Goal: Task Accomplishment & Management: Manage account settings

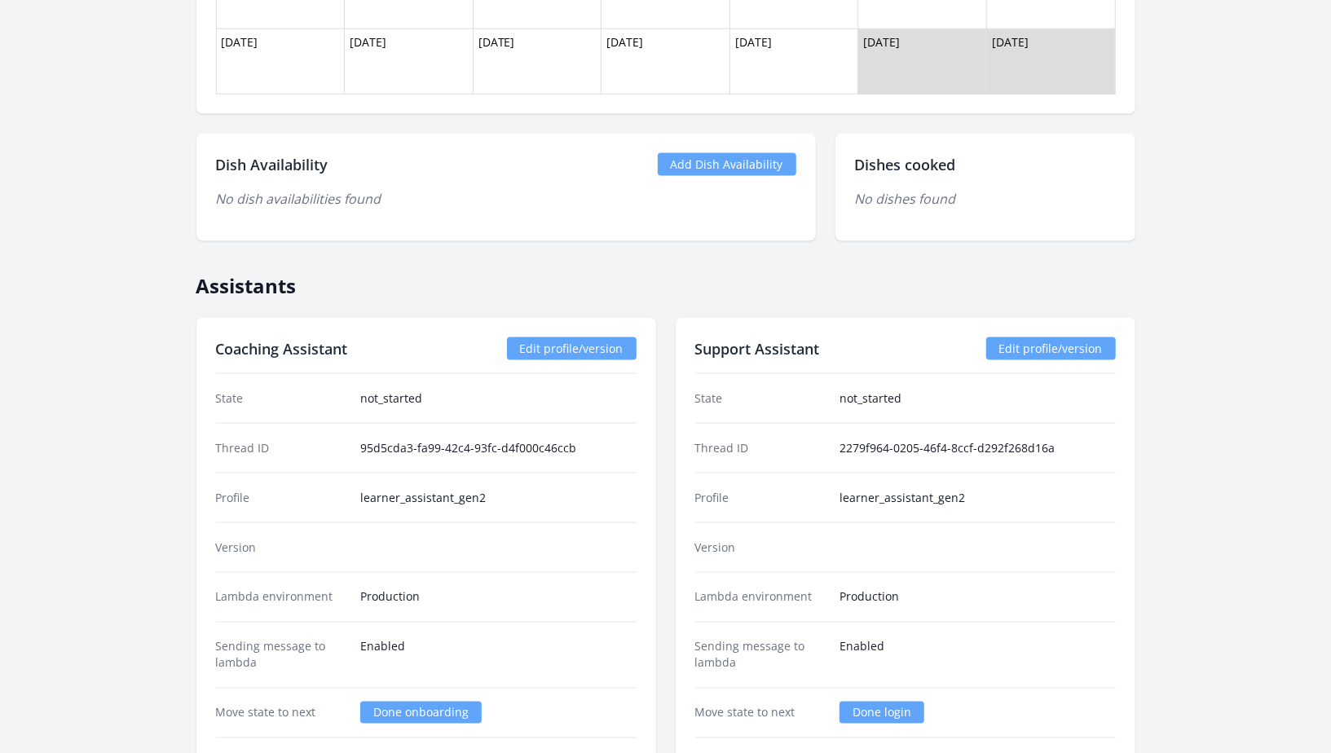
scroll to position [1375, 0]
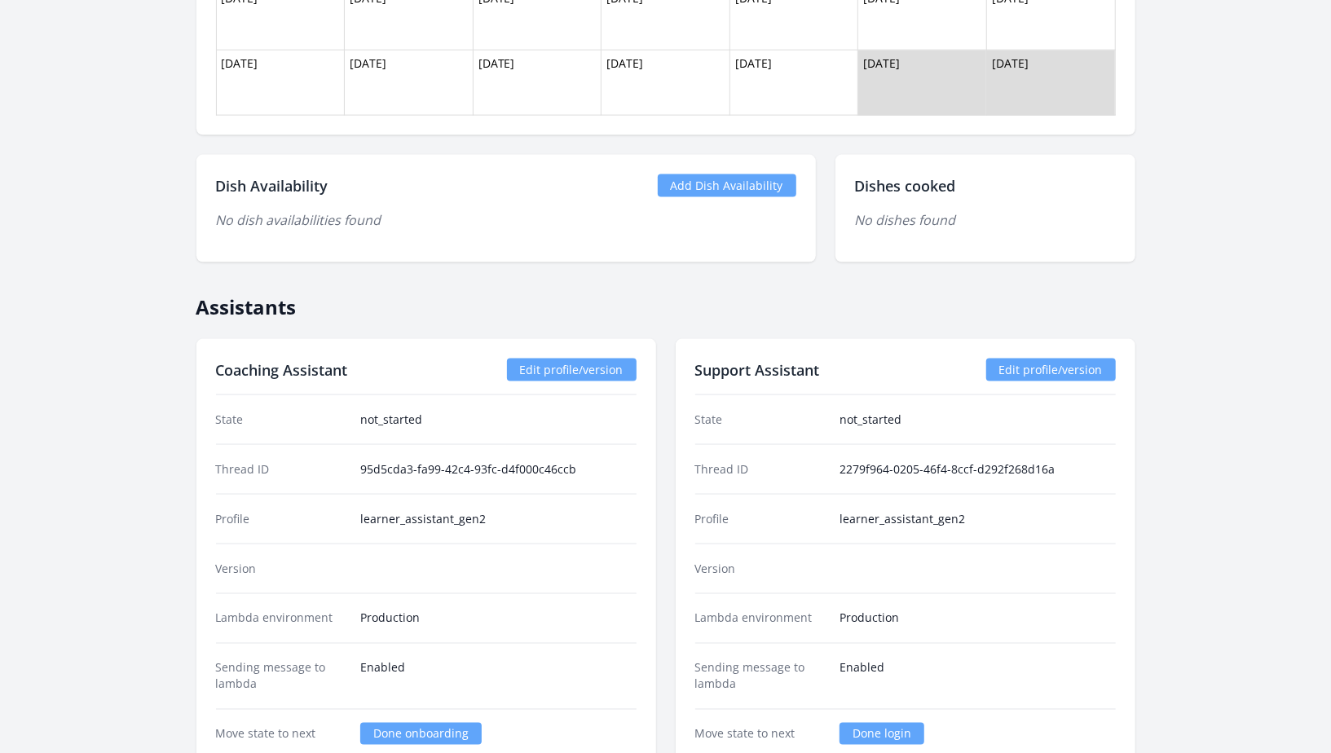
click at [699, 166] on div "Dish Availability Add Dish Availability No dish availabilities found" at bounding box center [505, 209] width 619 height 108
click at [694, 185] on link "Add Dish Availability" at bounding box center [727, 185] width 139 height 23
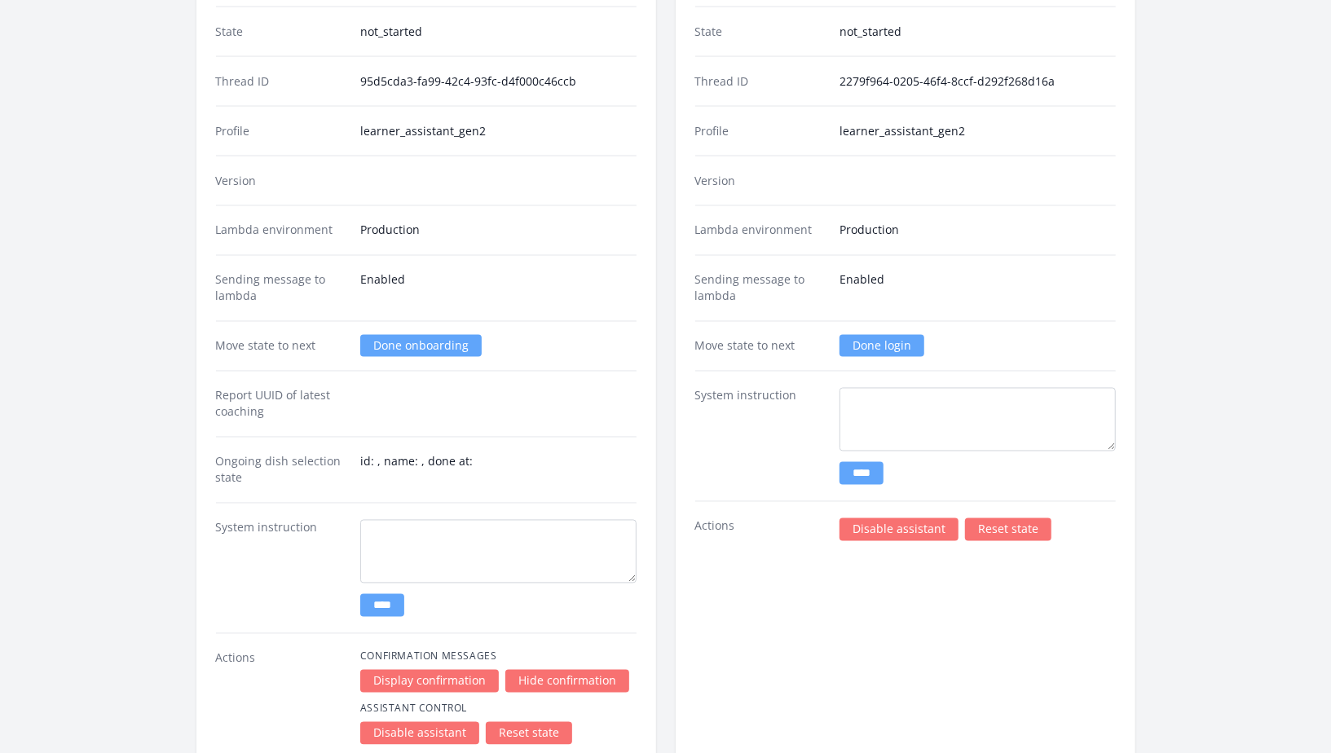
scroll to position [1385, 0]
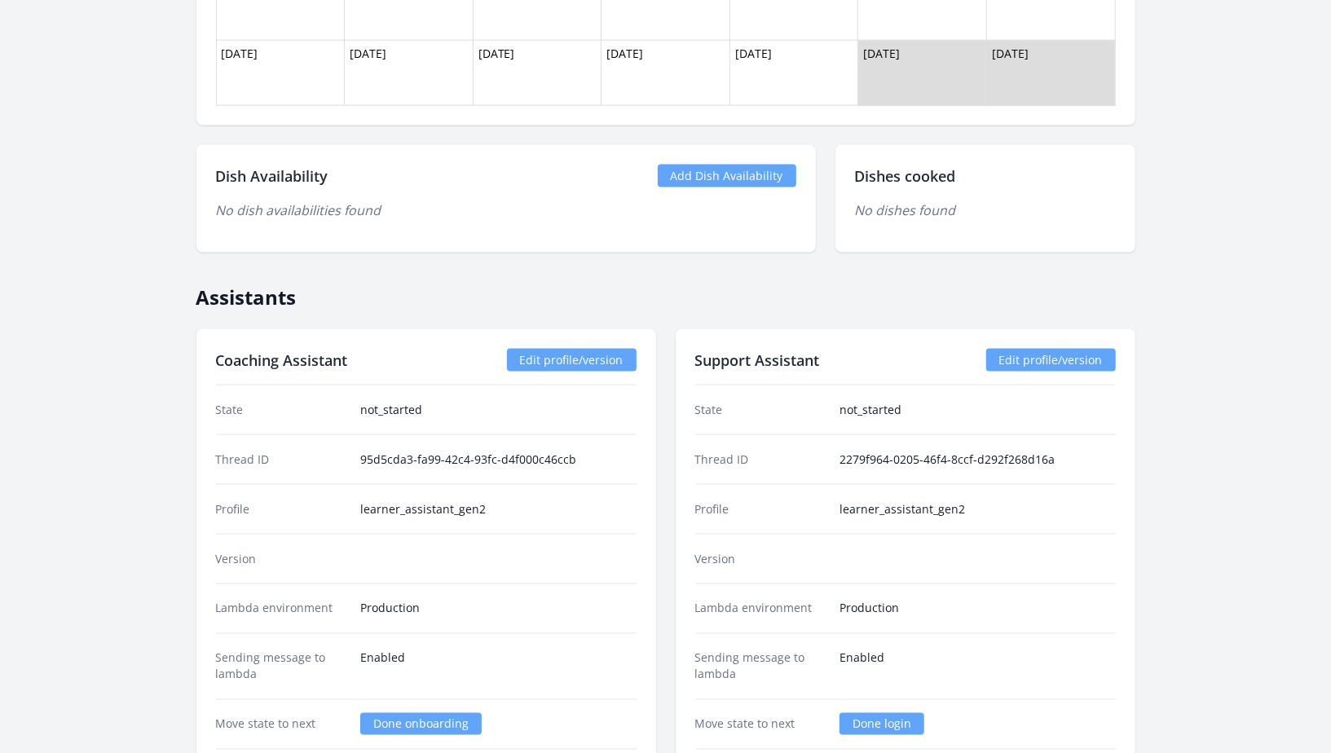
click at [720, 180] on link "Add Dish Availability" at bounding box center [727, 176] width 139 height 23
click at [701, 161] on div "Dish Availability Add Dish Availability No dish availabilities found" at bounding box center [505, 199] width 619 height 108
click at [697, 165] on link "Add Dish Availability" at bounding box center [727, 176] width 139 height 23
click at [708, 176] on link "Add Dish Availability" at bounding box center [727, 176] width 139 height 23
click at [721, 165] on link "Add Dish Availability" at bounding box center [727, 176] width 139 height 23
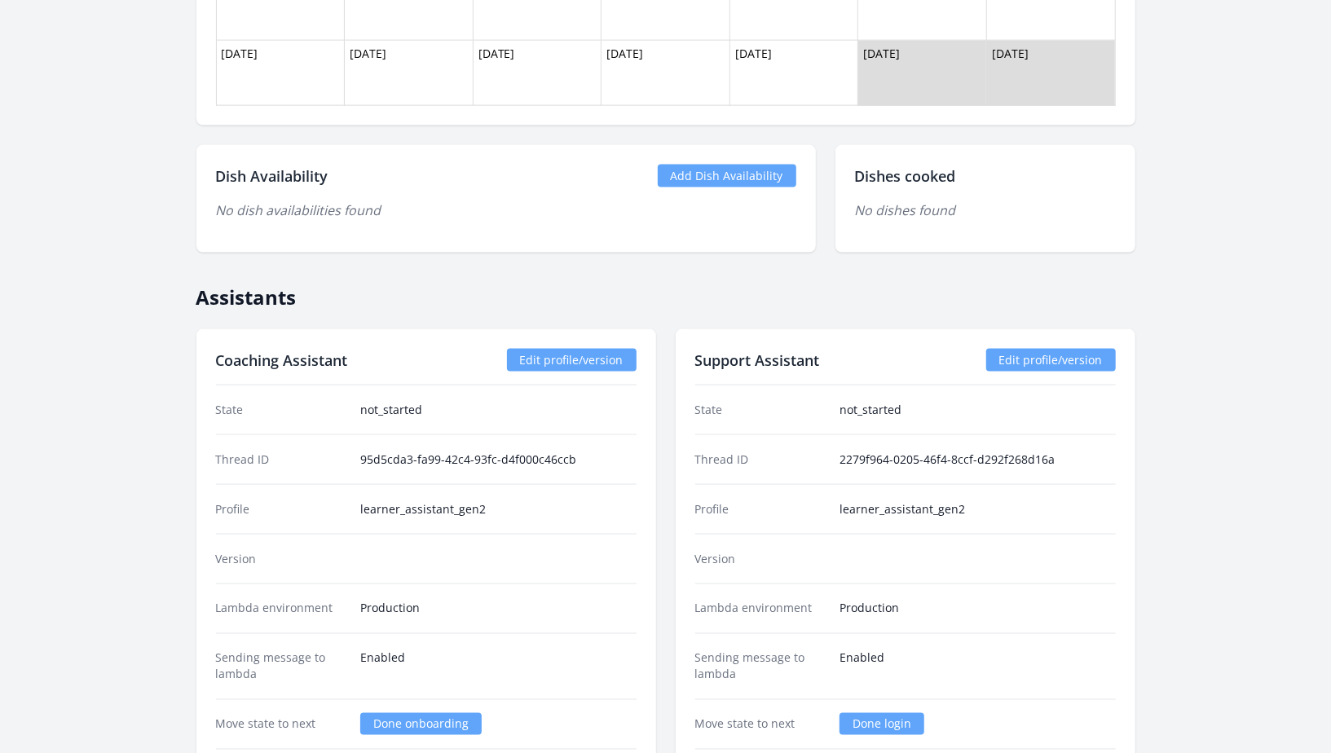
click at [734, 173] on link "Add Dish Availability" at bounding box center [727, 176] width 139 height 23
click at [715, 180] on link "Add Dish Availability" at bounding box center [727, 176] width 139 height 23
click at [689, 183] on link "Add Dish Availability" at bounding box center [727, 176] width 139 height 23
click at [720, 165] on link "Add Dish Availability" at bounding box center [727, 176] width 139 height 23
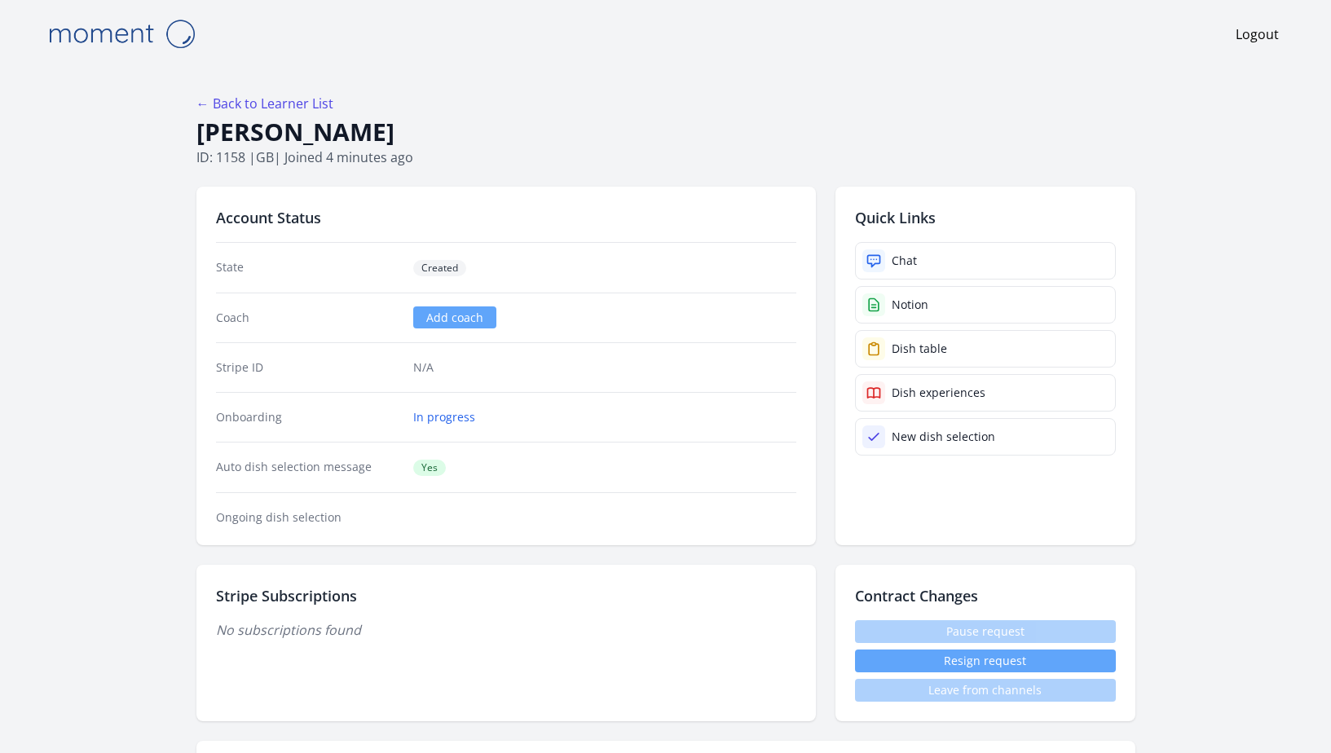
scroll to position [1385, 0]
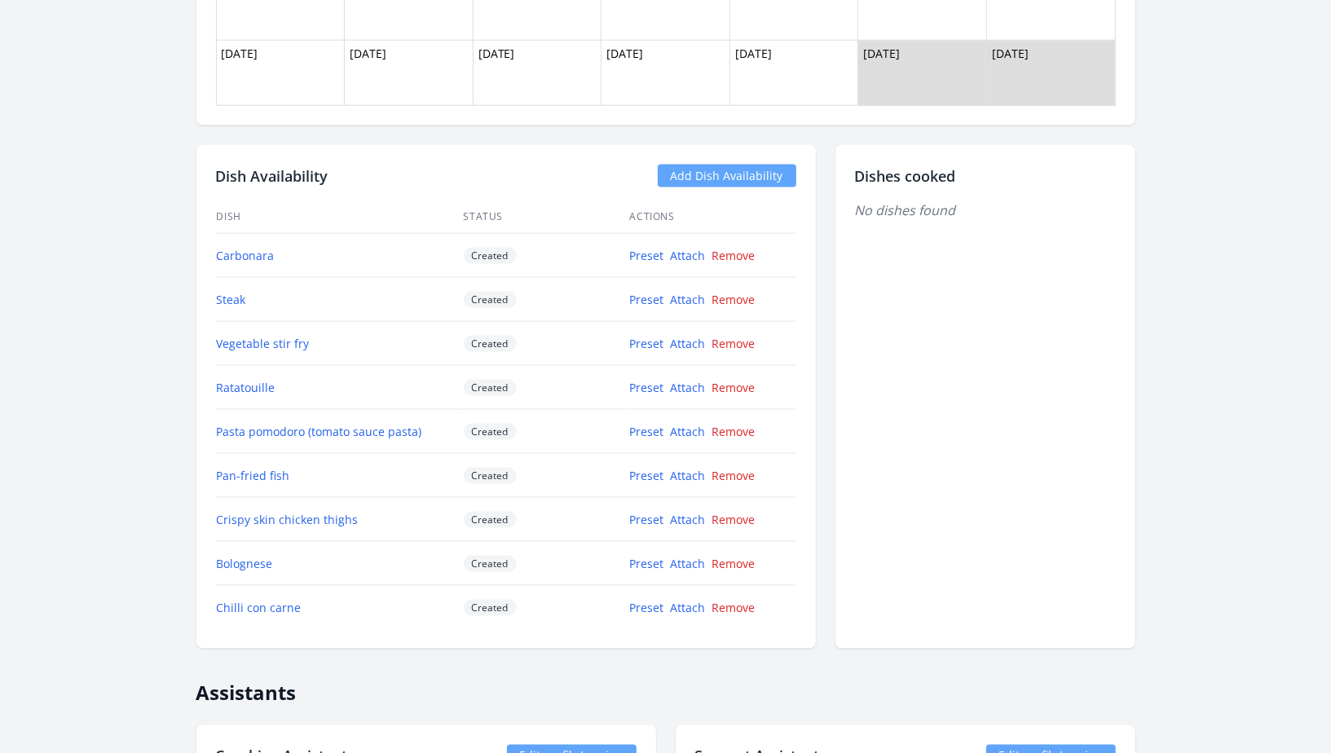
click at [751, 177] on link "Add Dish Availability" at bounding box center [727, 176] width 139 height 23
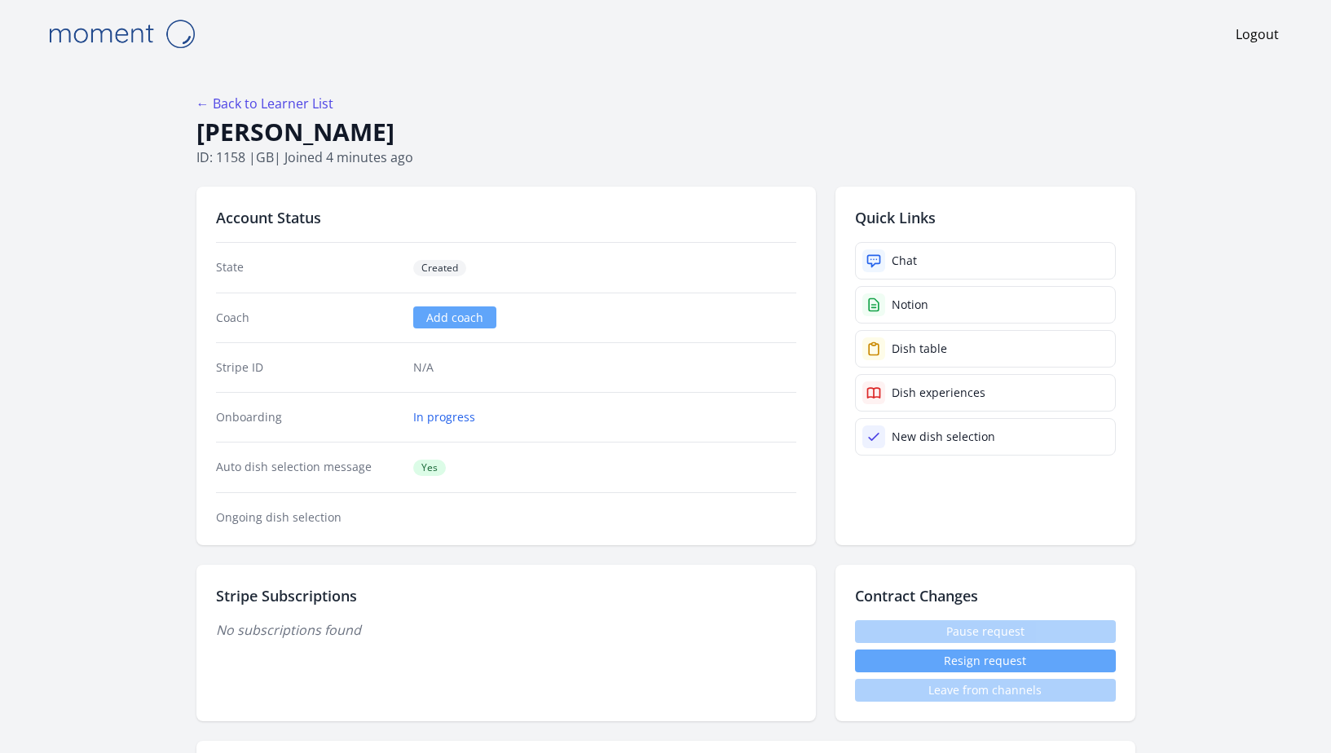
scroll to position [1385, 0]
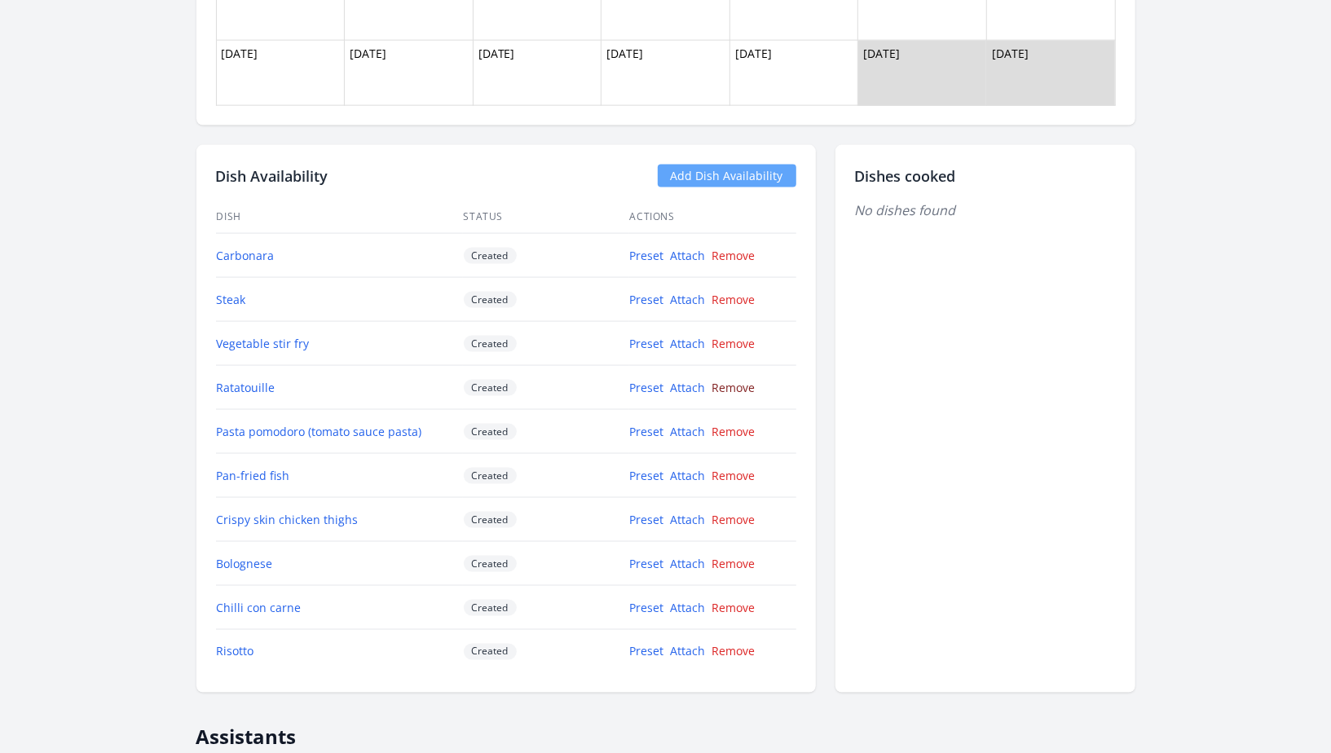
click at [723, 380] on link "Remove" at bounding box center [733, 387] width 43 height 15
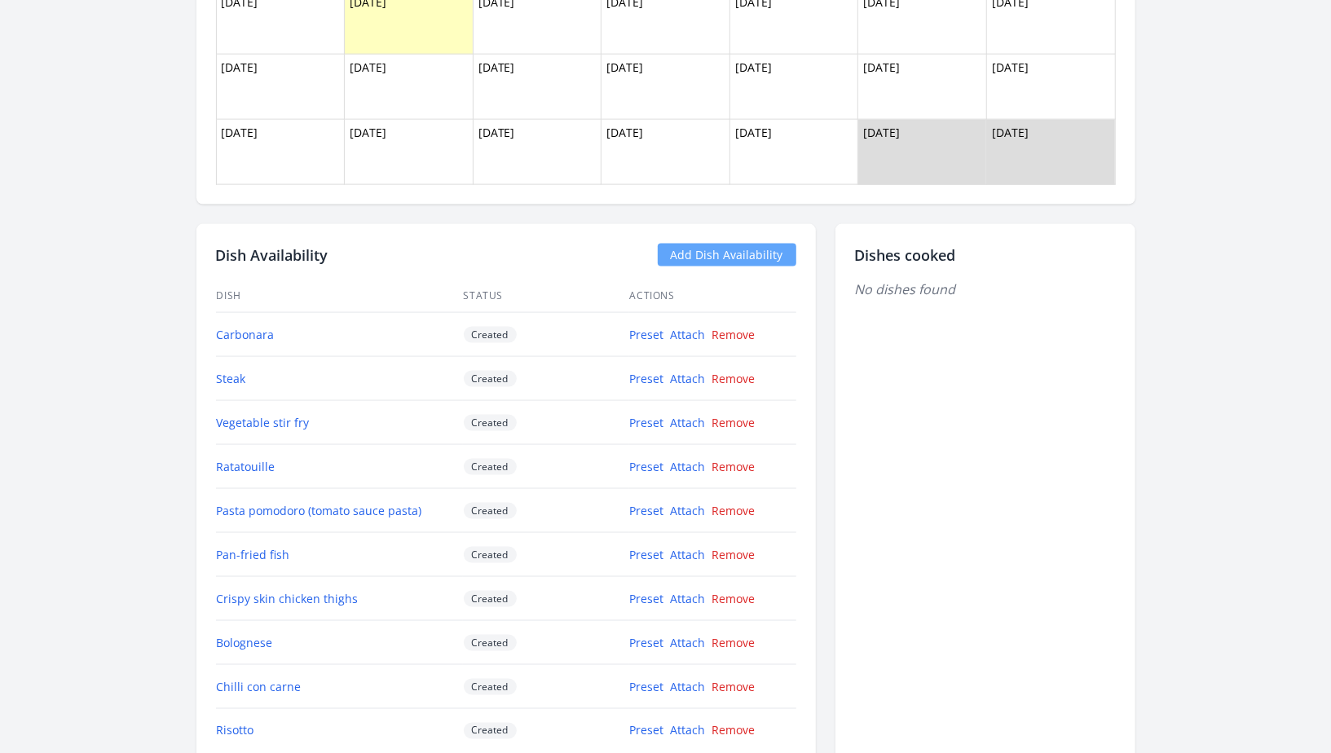
scroll to position [1512, 0]
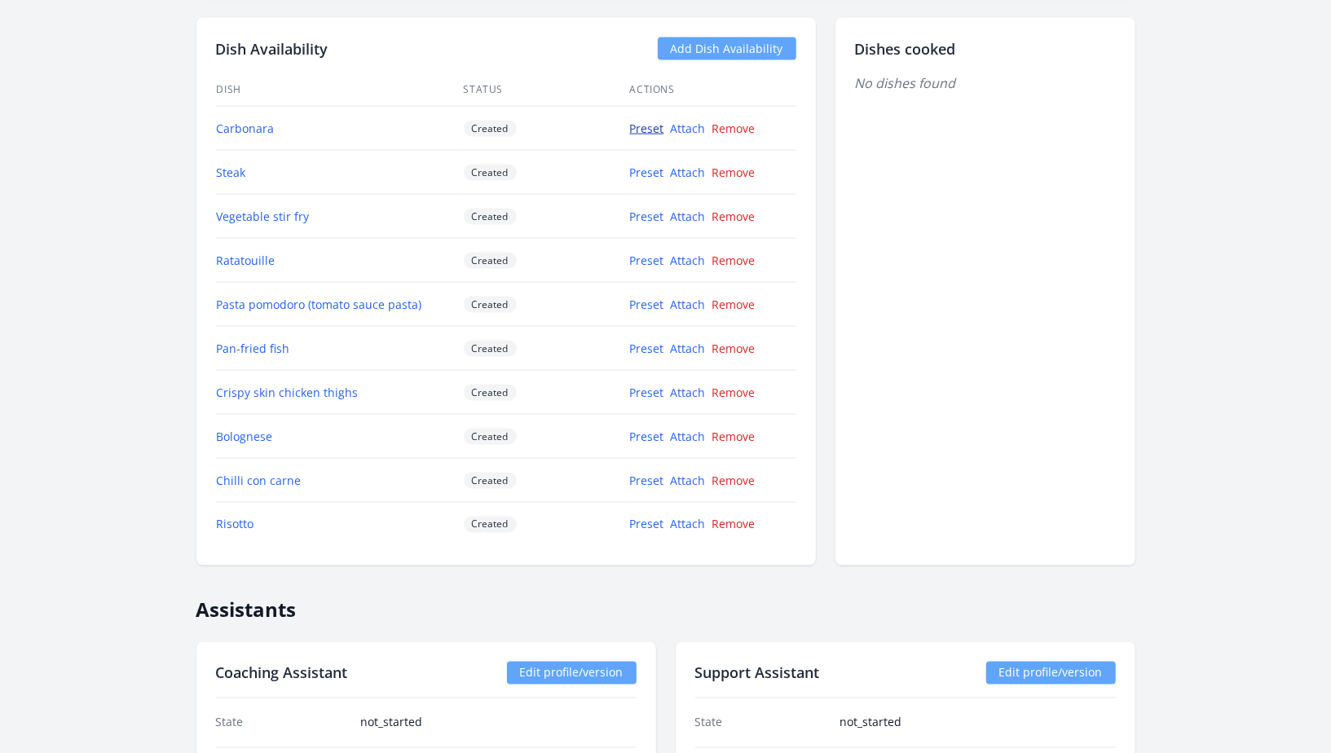
click at [643, 123] on link "Preset" at bounding box center [647, 128] width 34 height 15
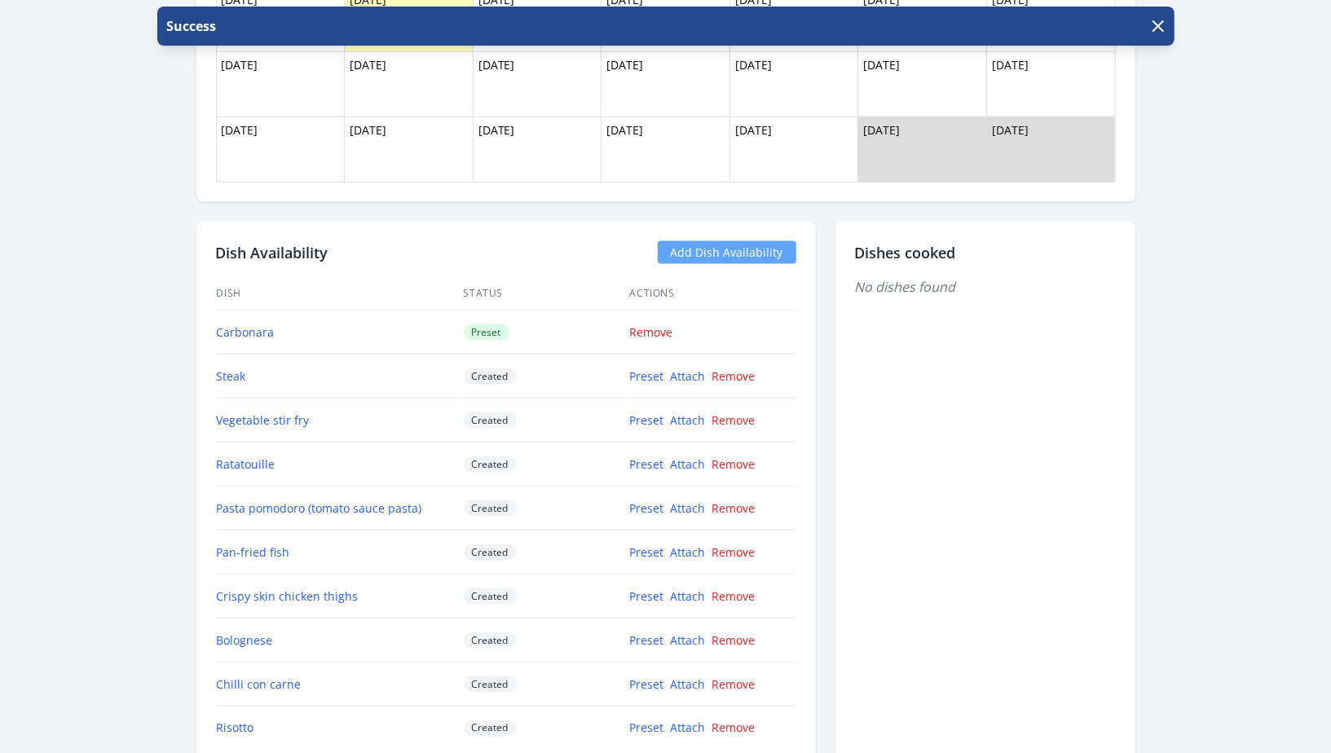
scroll to position [1391, 0]
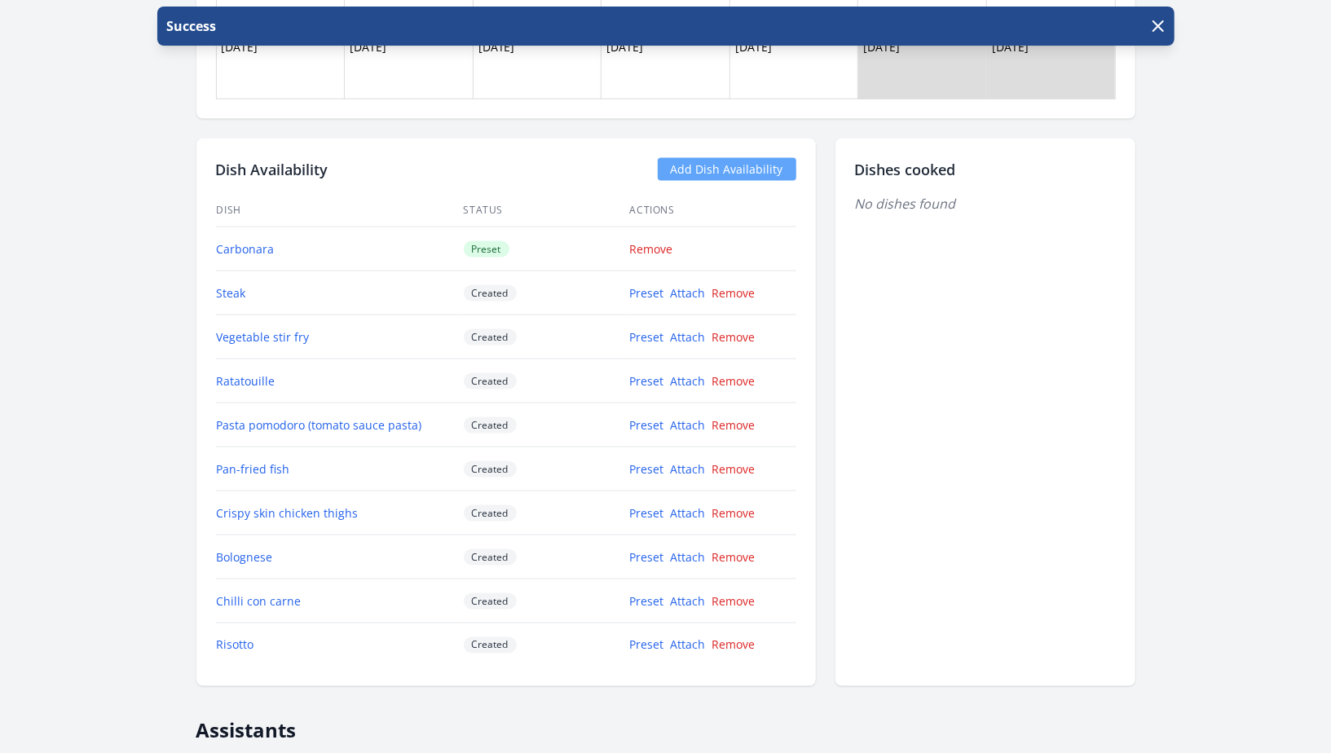
click at [641, 277] on td "Preset Attach Remove" at bounding box center [712, 293] width 167 height 44
click at [640, 291] on link "Preset" at bounding box center [647, 292] width 34 height 15
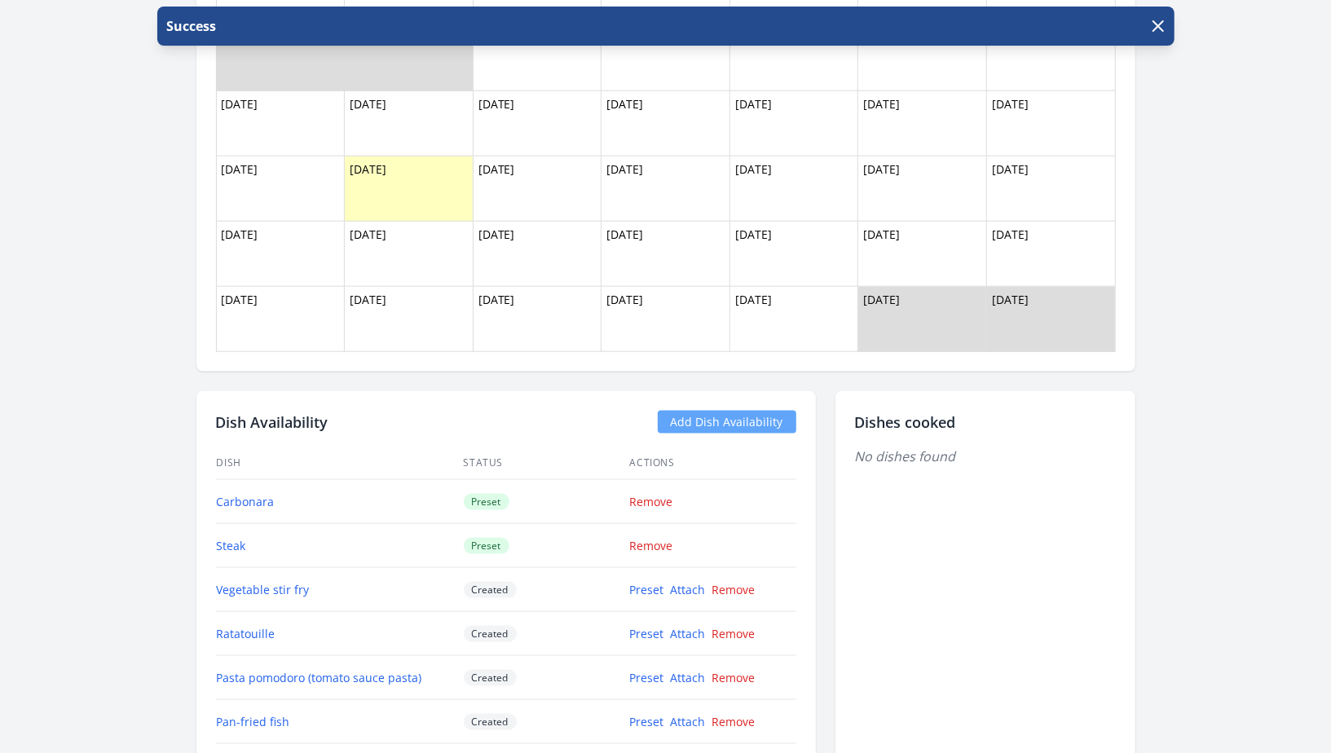
scroll to position [1354, 0]
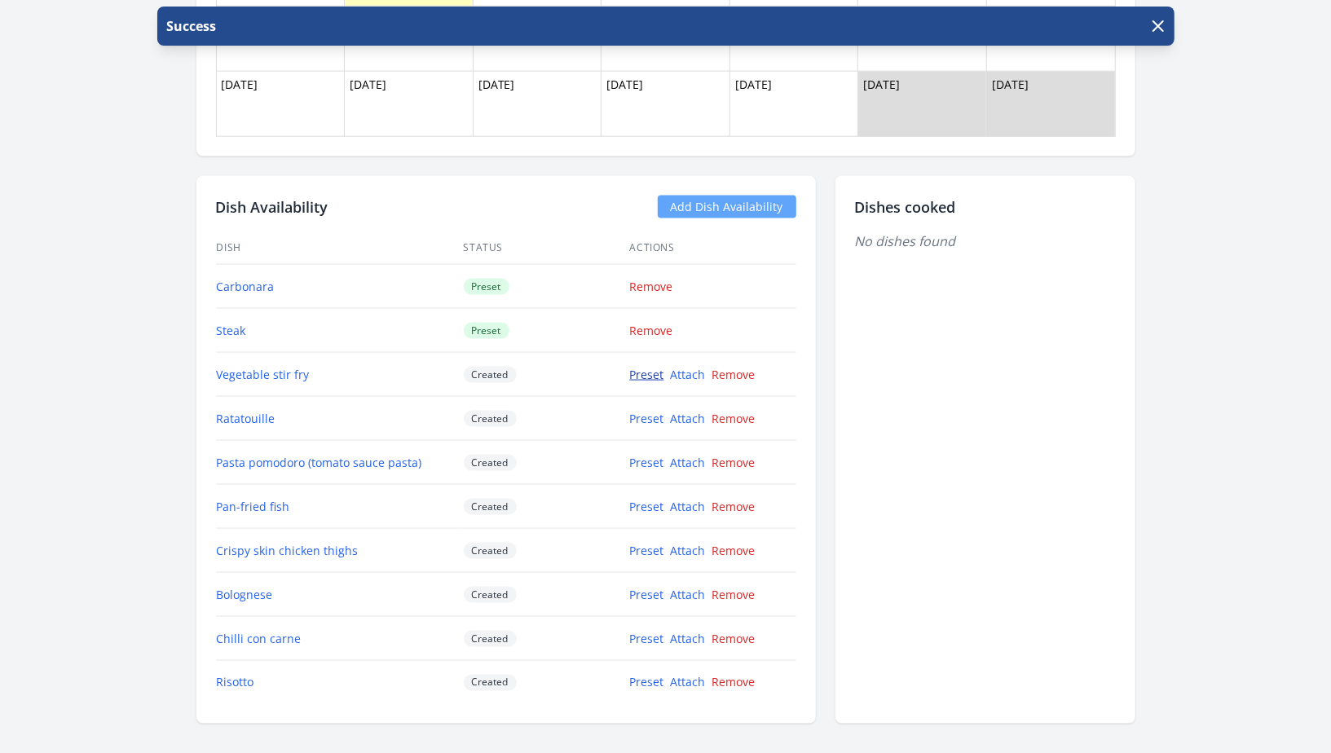
click at [645, 367] on link "Preset" at bounding box center [647, 374] width 34 height 15
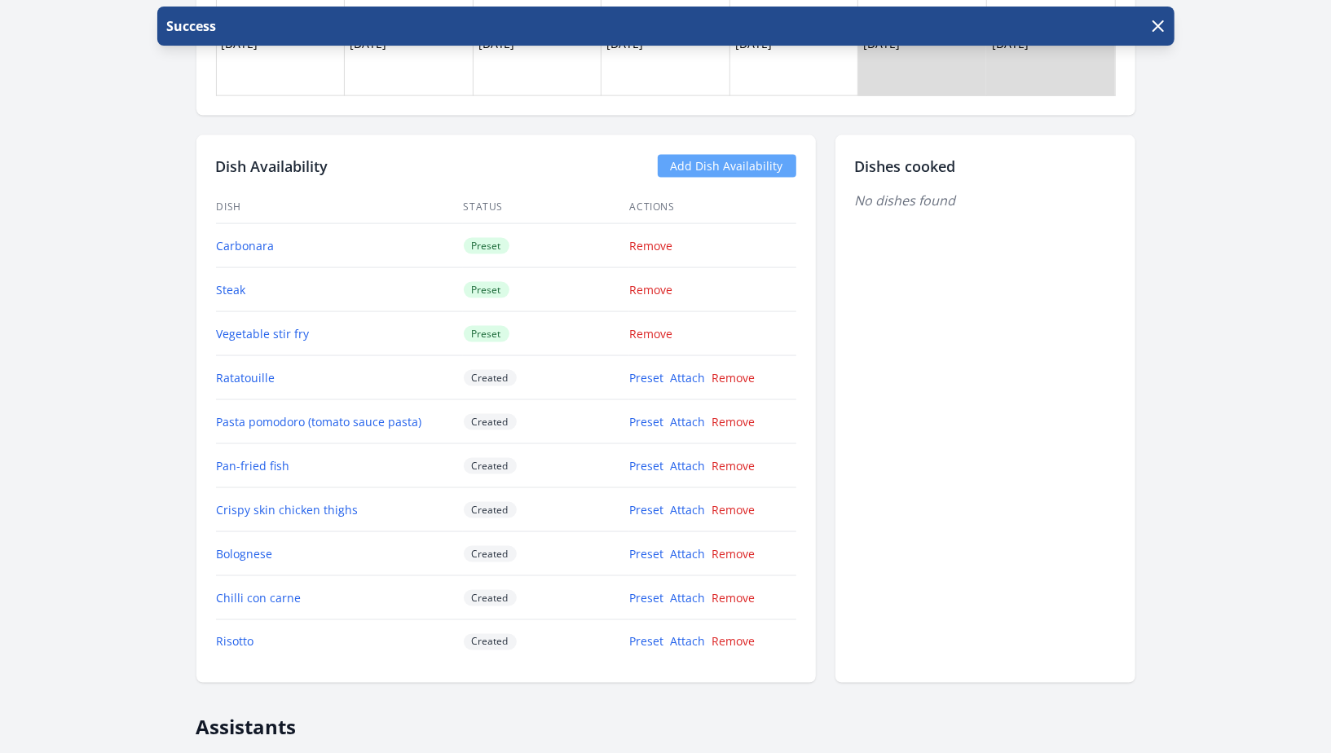
scroll to position [1470, 0]
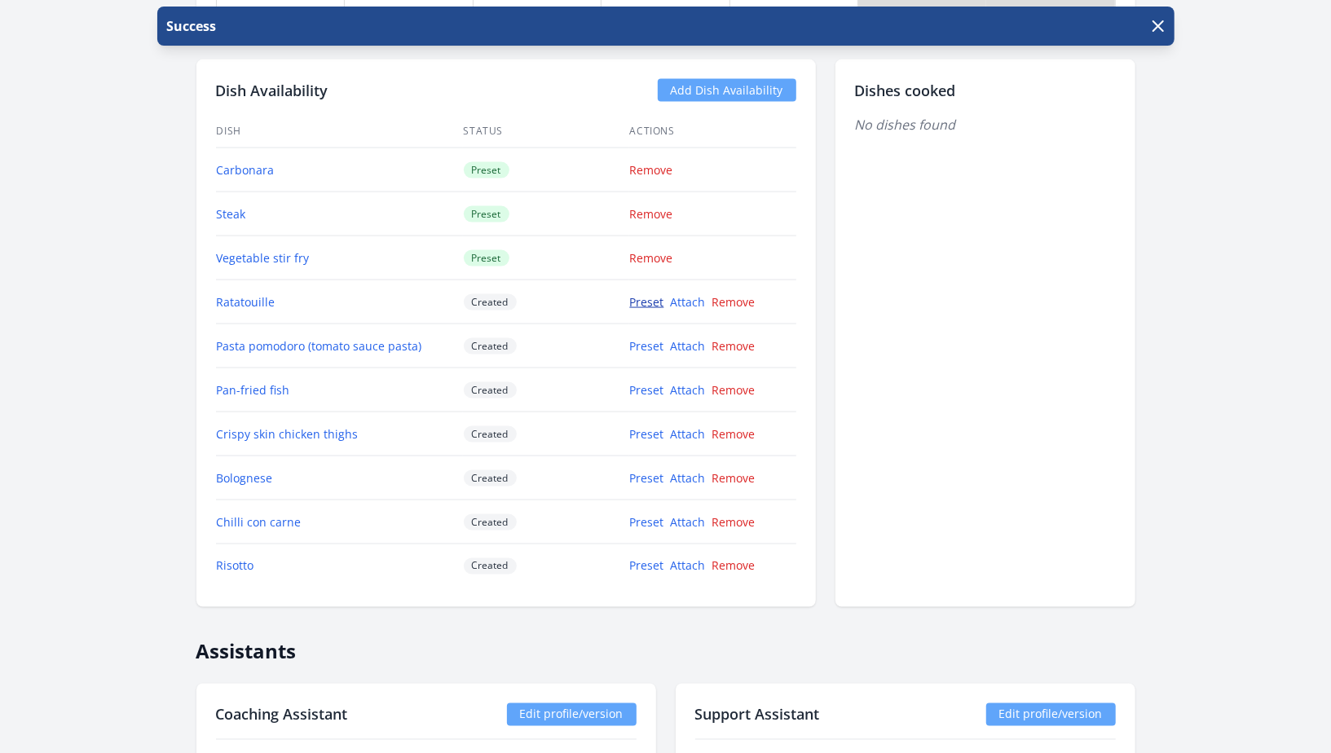
click at [645, 306] on link "Preset" at bounding box center [647, 301] width 34 height 15
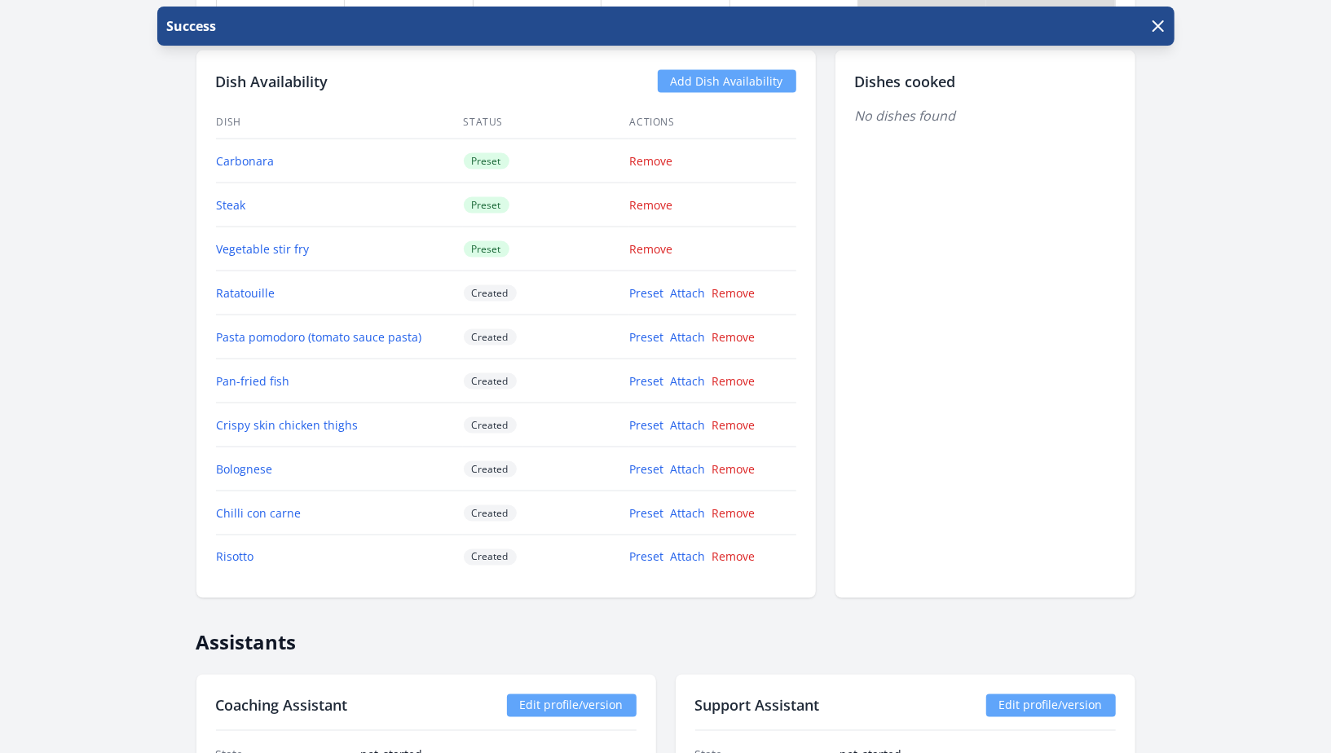
scroll to position [1480, 0]
click at [649, 337] on link "Preset" at bounding box center [647, 335] width 34 height 15
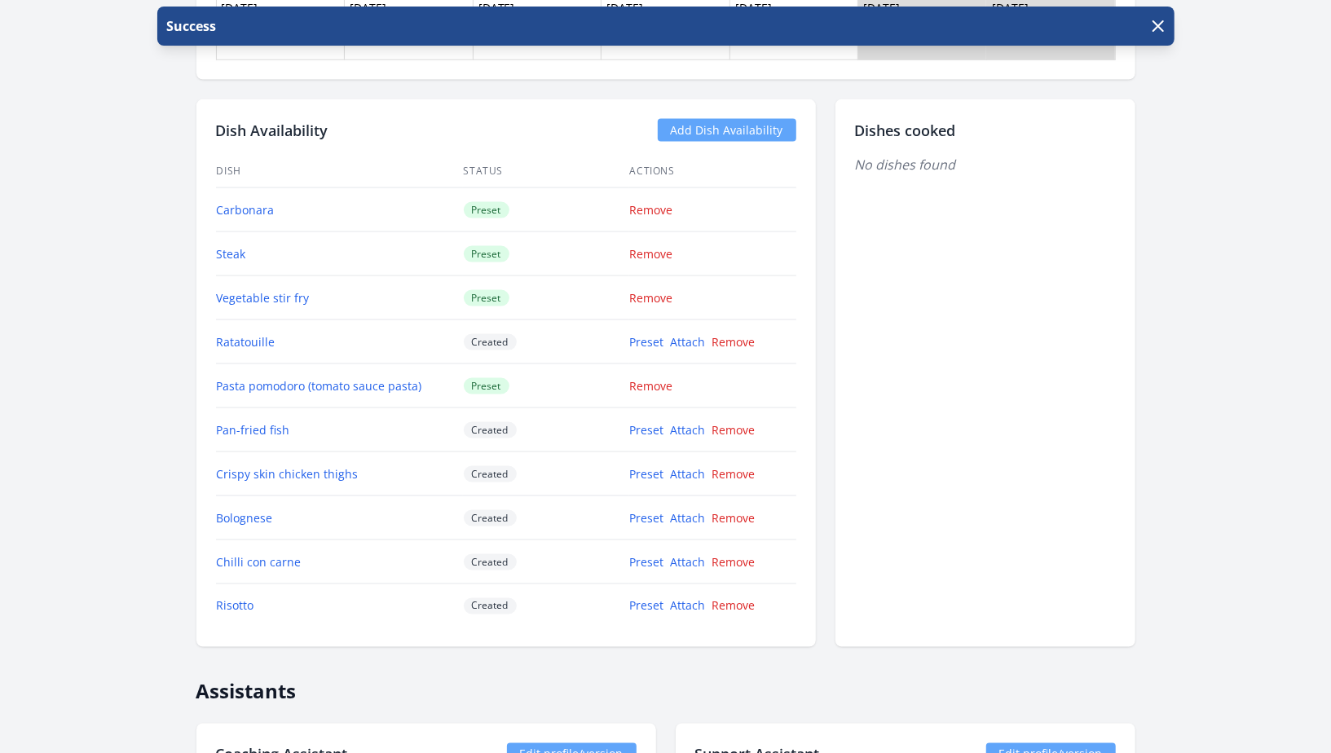
scroll to position [1599, 0]
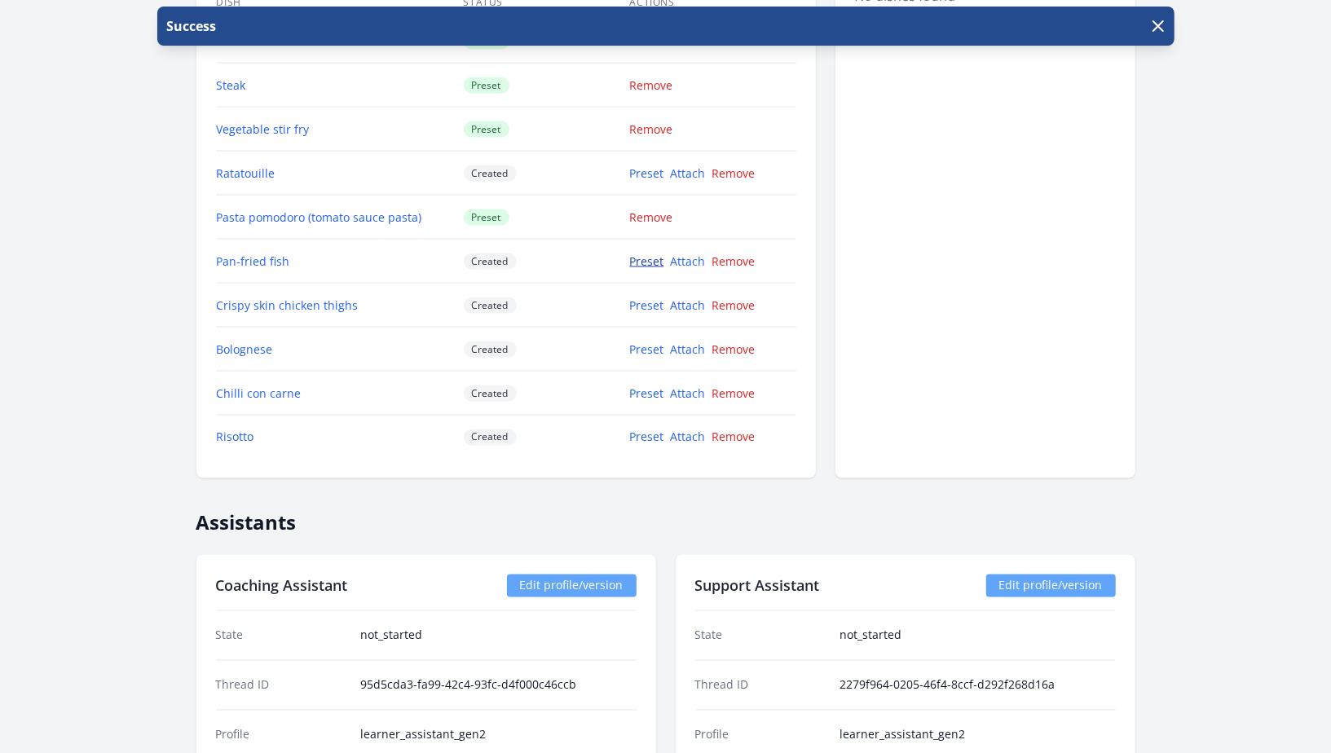
click at [650, 259] on link "Preset" at bounding box center [647, 260] width 34 height 15
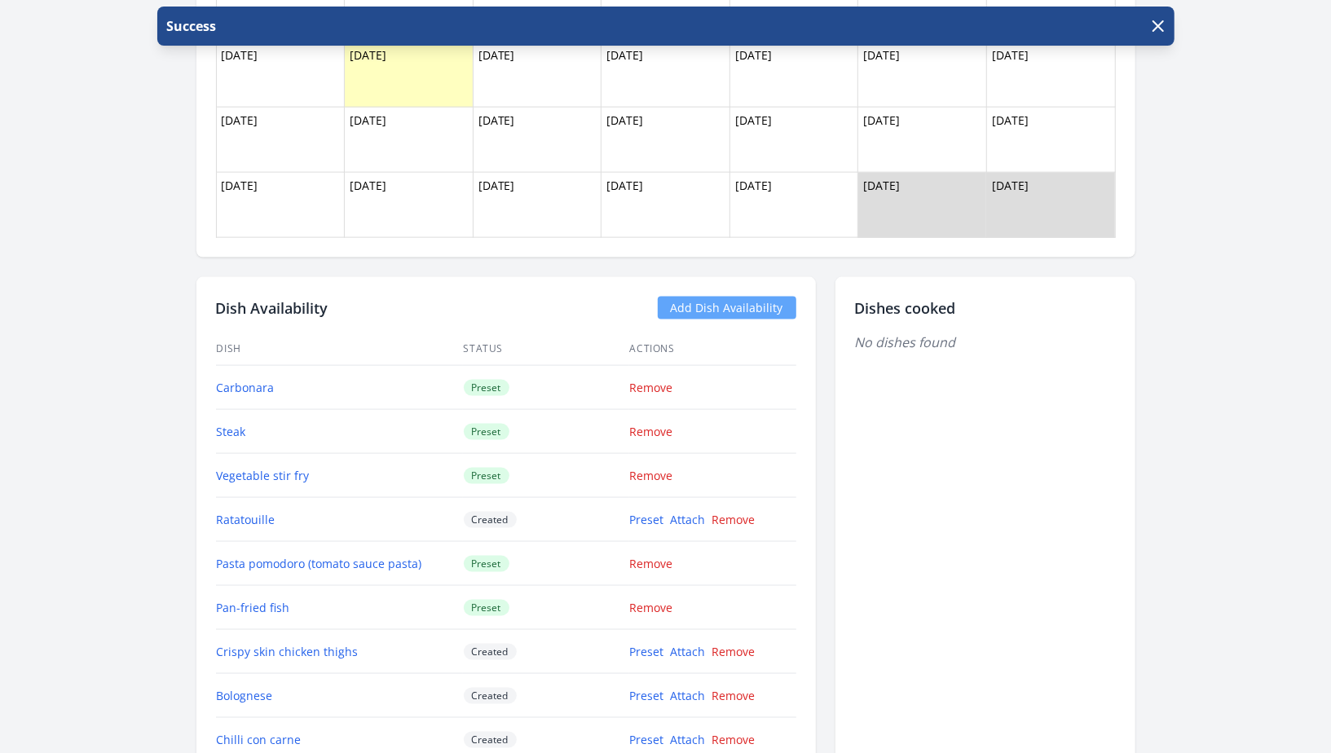
scroll to position [1411, 0]
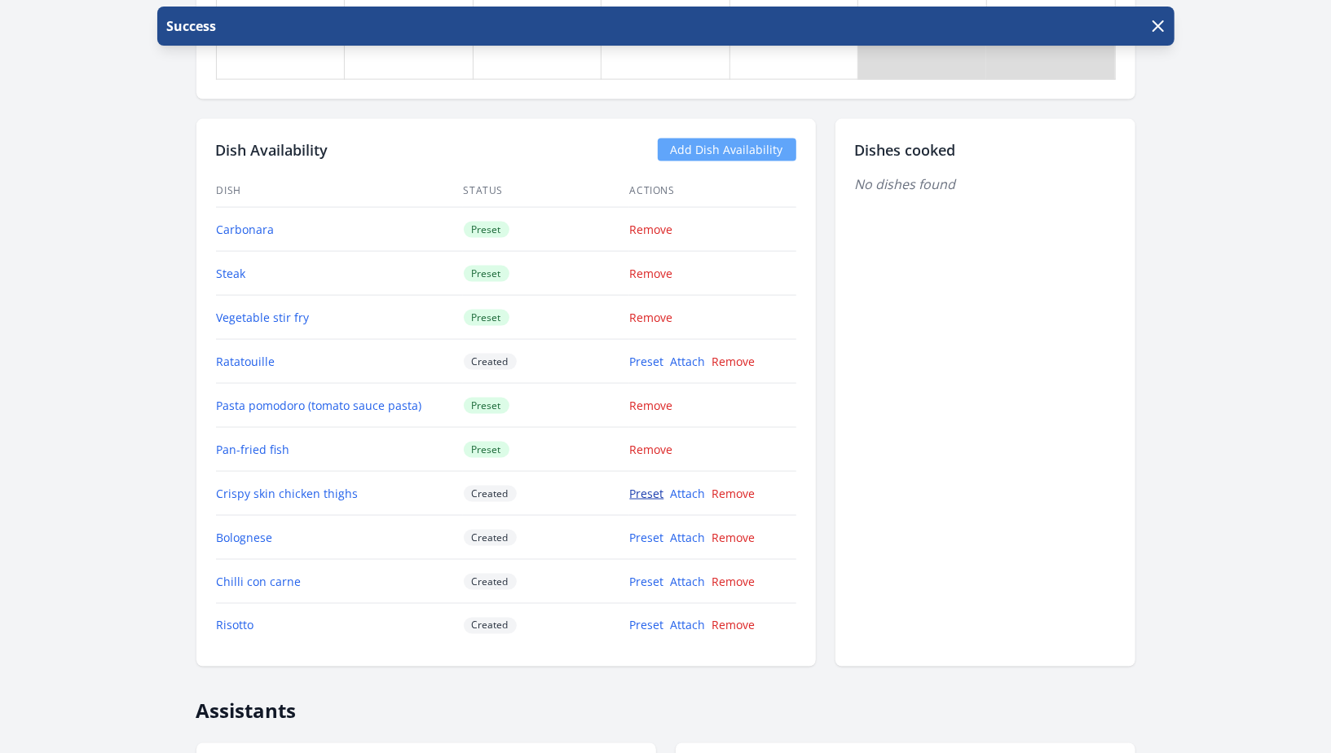
click at [650, 487] on link "Preset" at bounding box center [647, 493] width 34 height 15
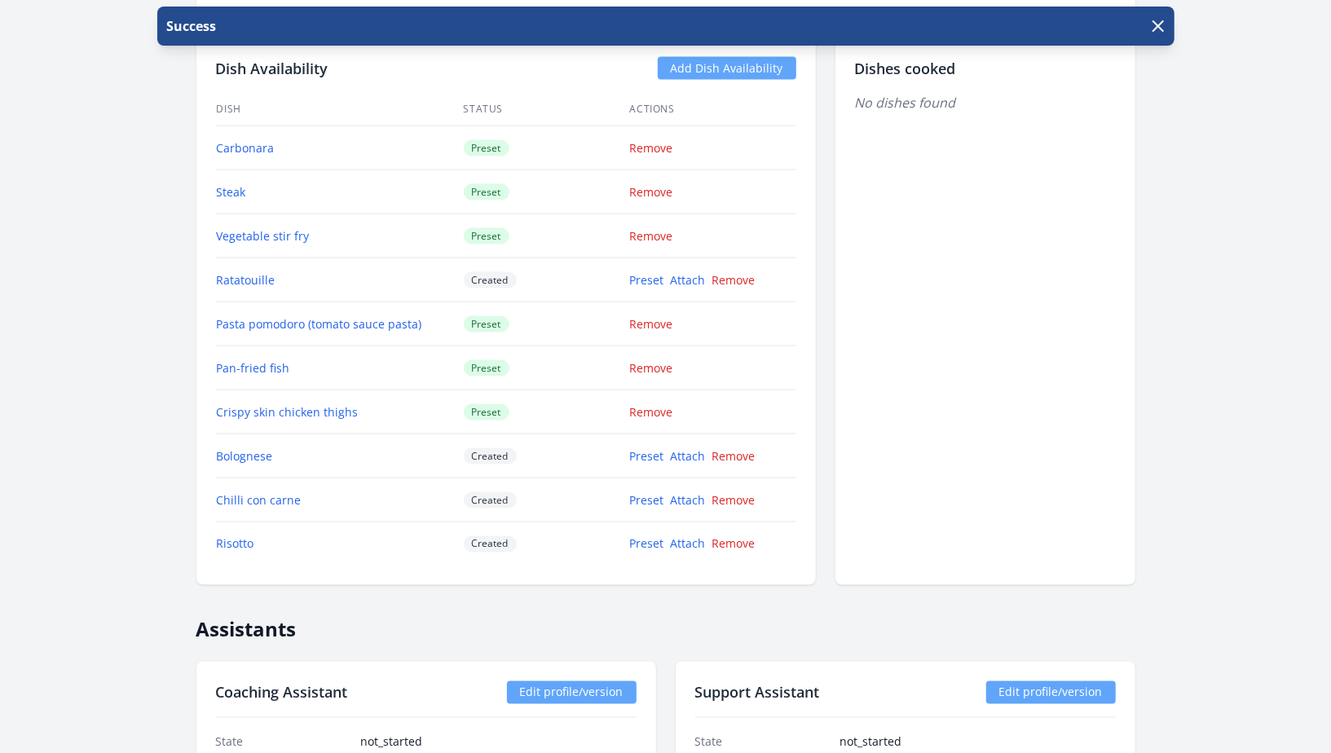
scroll to position [1528, 0]
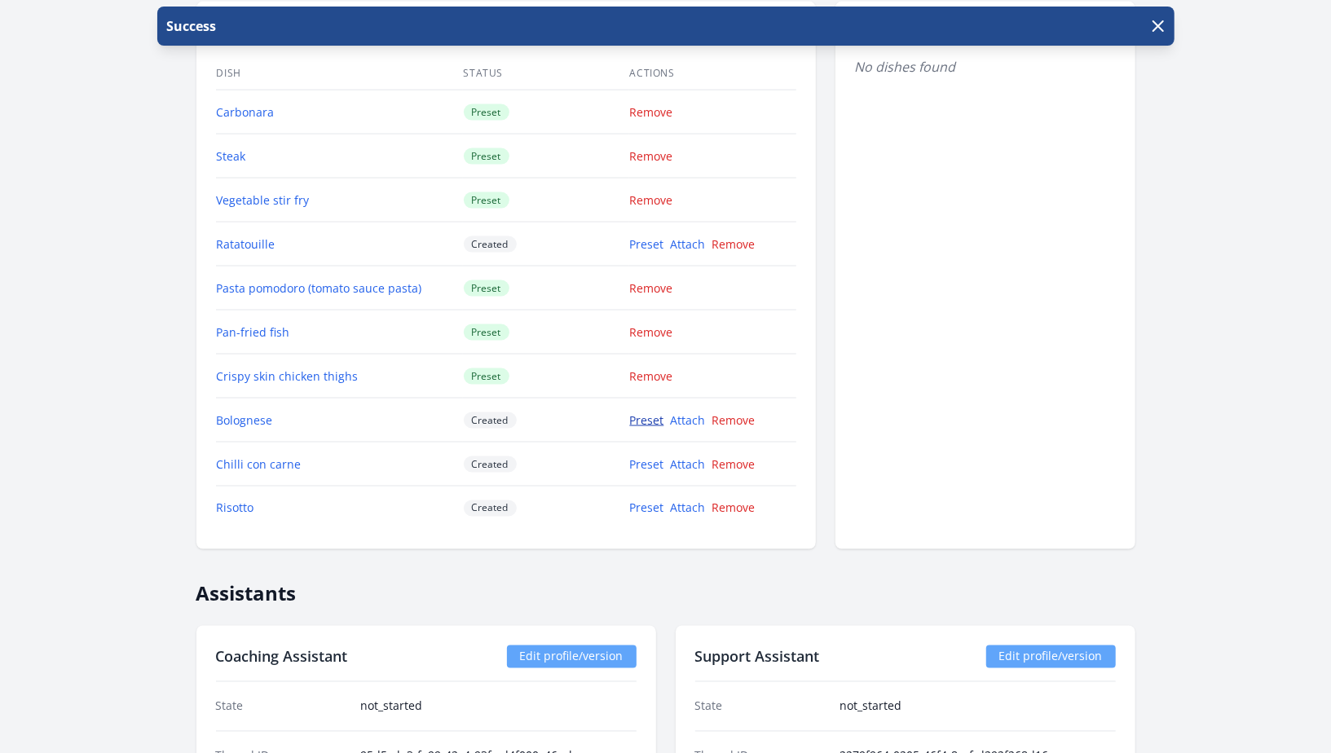
click at [648, 419] on link "Preset" at bounding box center [647, 419] width 34 height 15
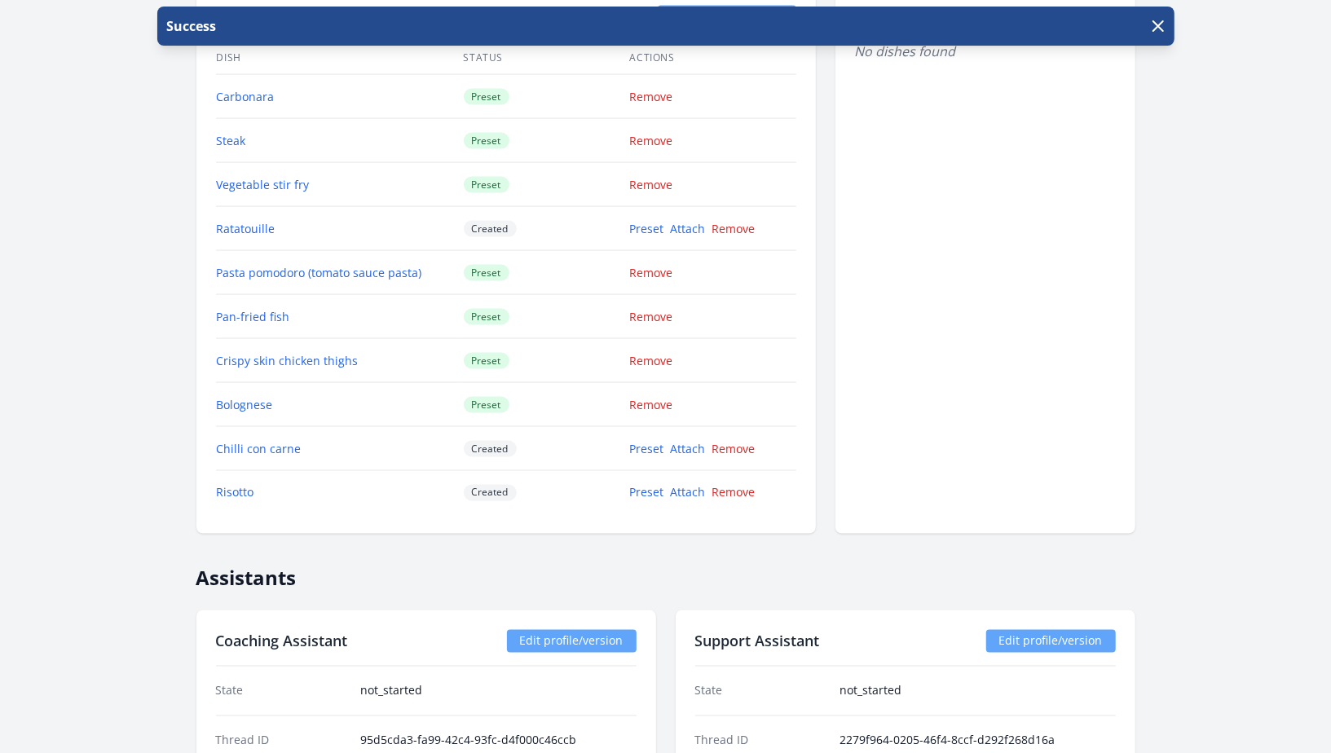
scroll to position [1550, 0]
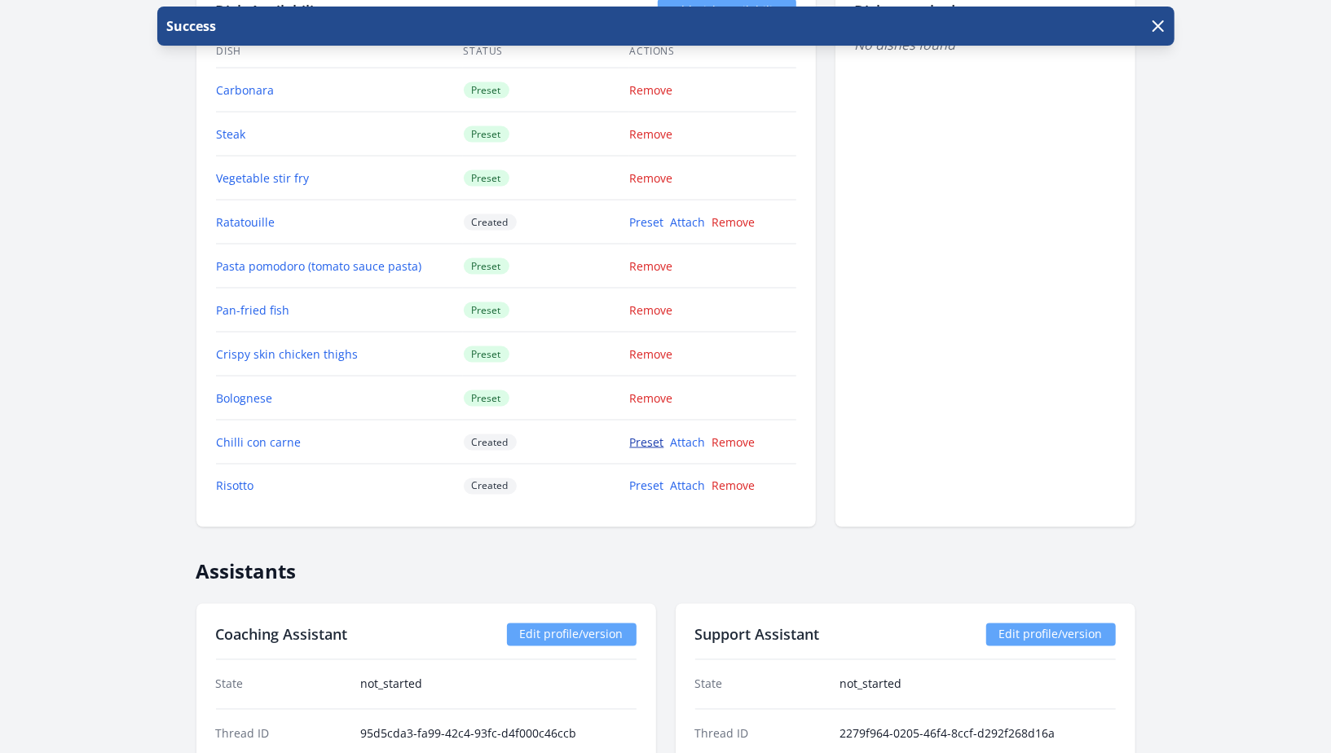
click at [644, 435] on link "Preset" at bounding box center [647, 441] width 34 height 15
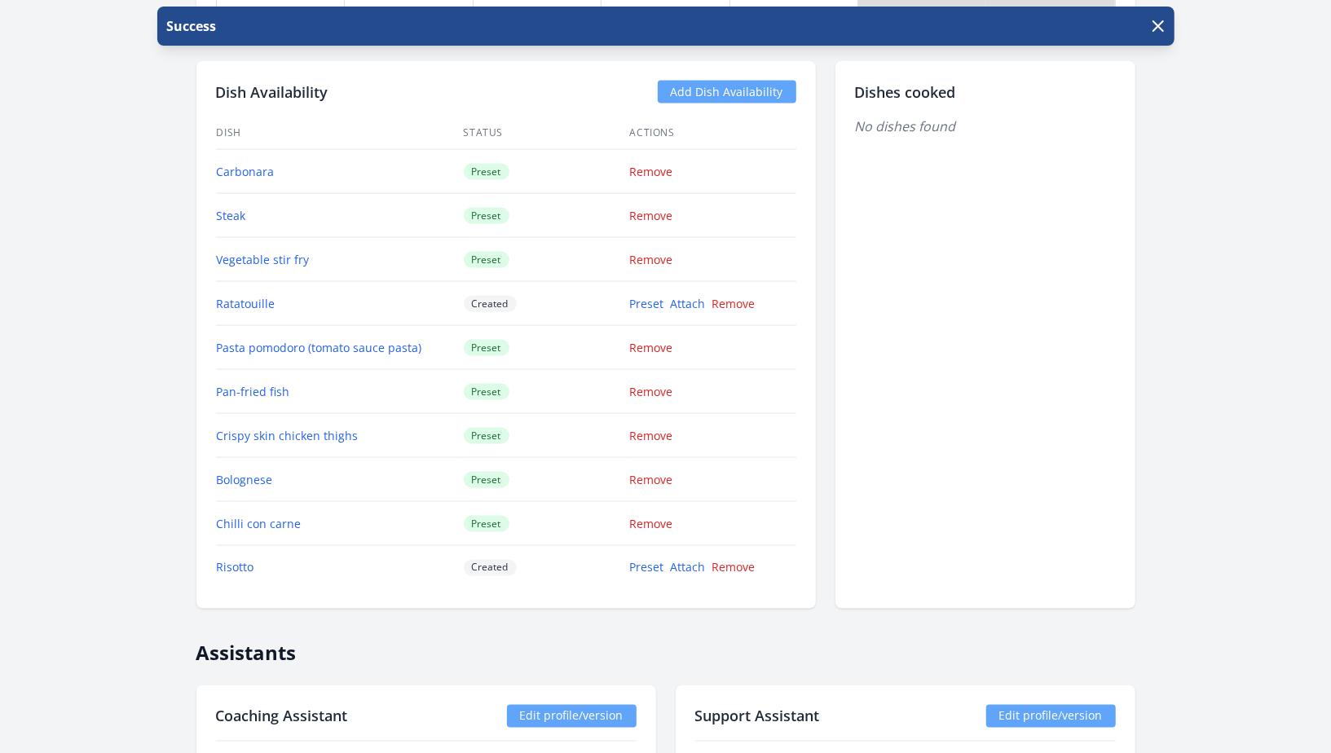
scroll to position [1465, 0]
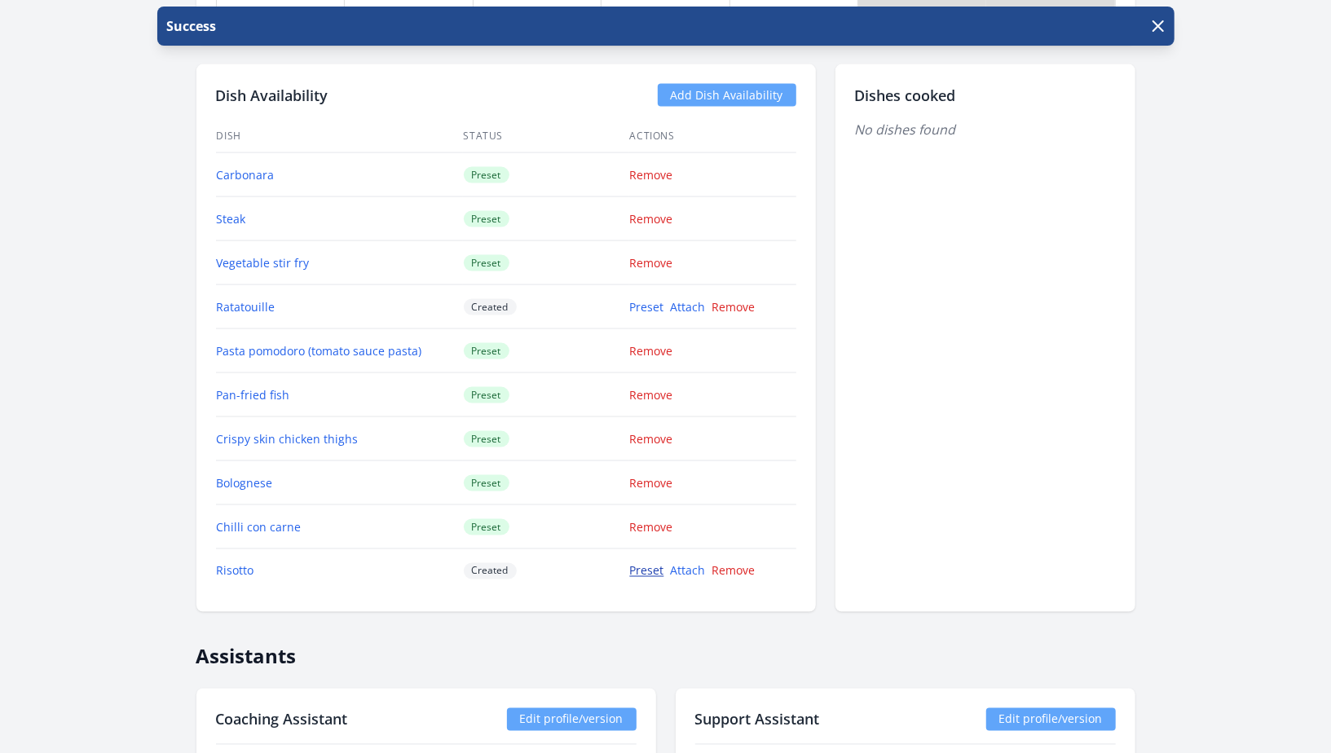
click at [632, 566] on link "Preset" at bounding box center [647, 570] width 34 height 15
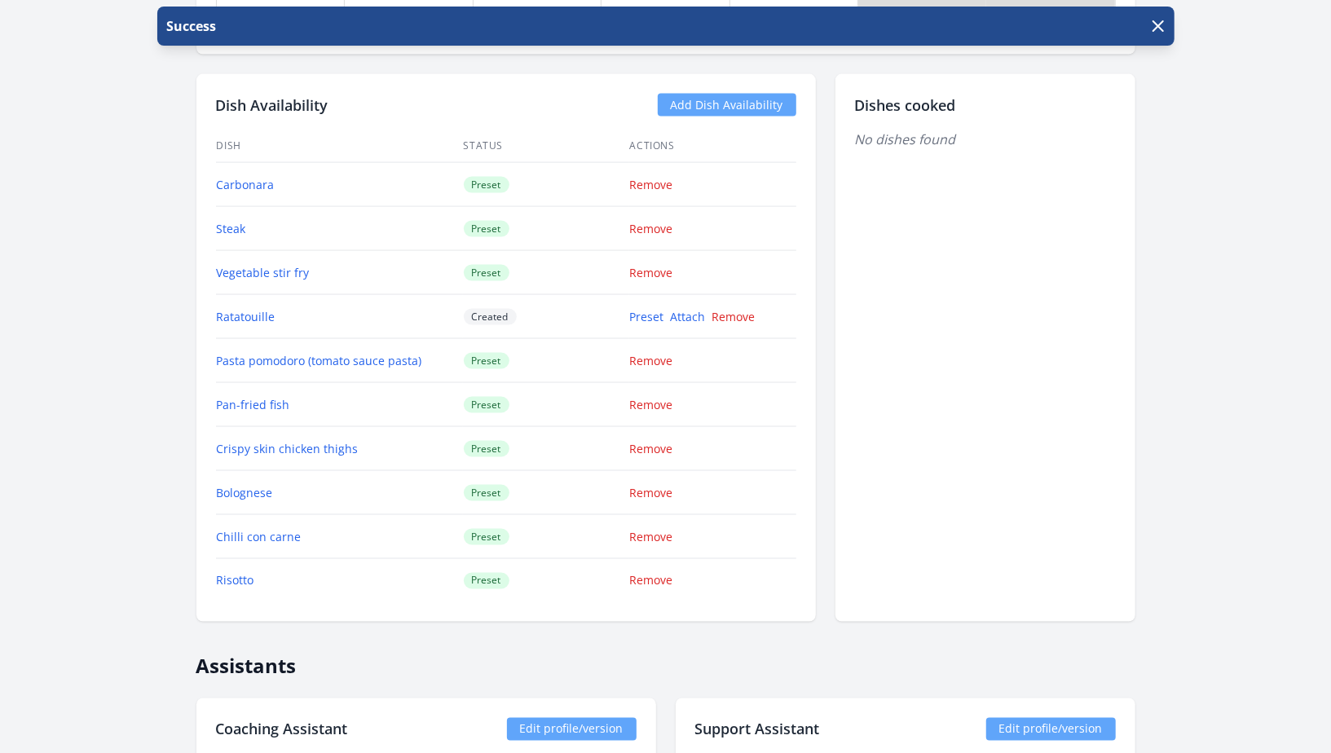
scroll to position [1518, 0]
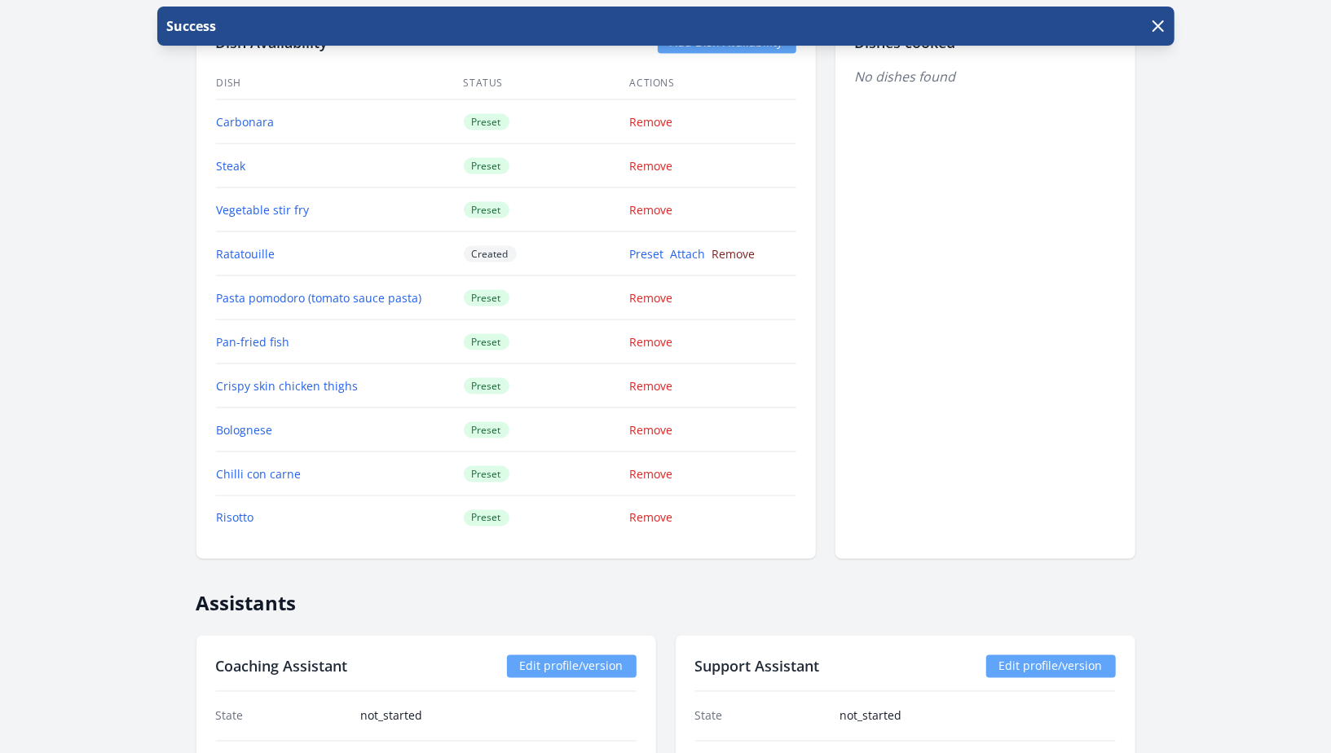
click at [731, 247] on link "Remove" at bounding box center [733, 253] width 43 height 15
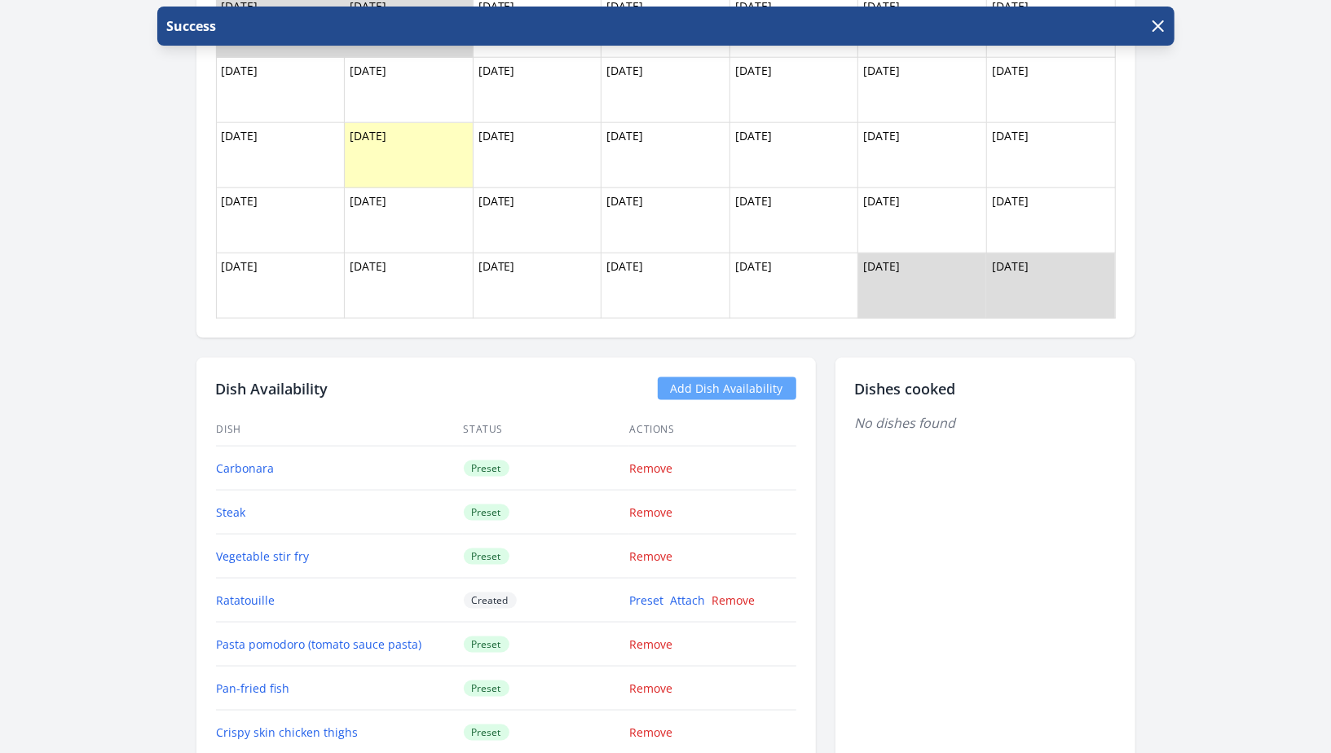
scroll to position [2345, 0]
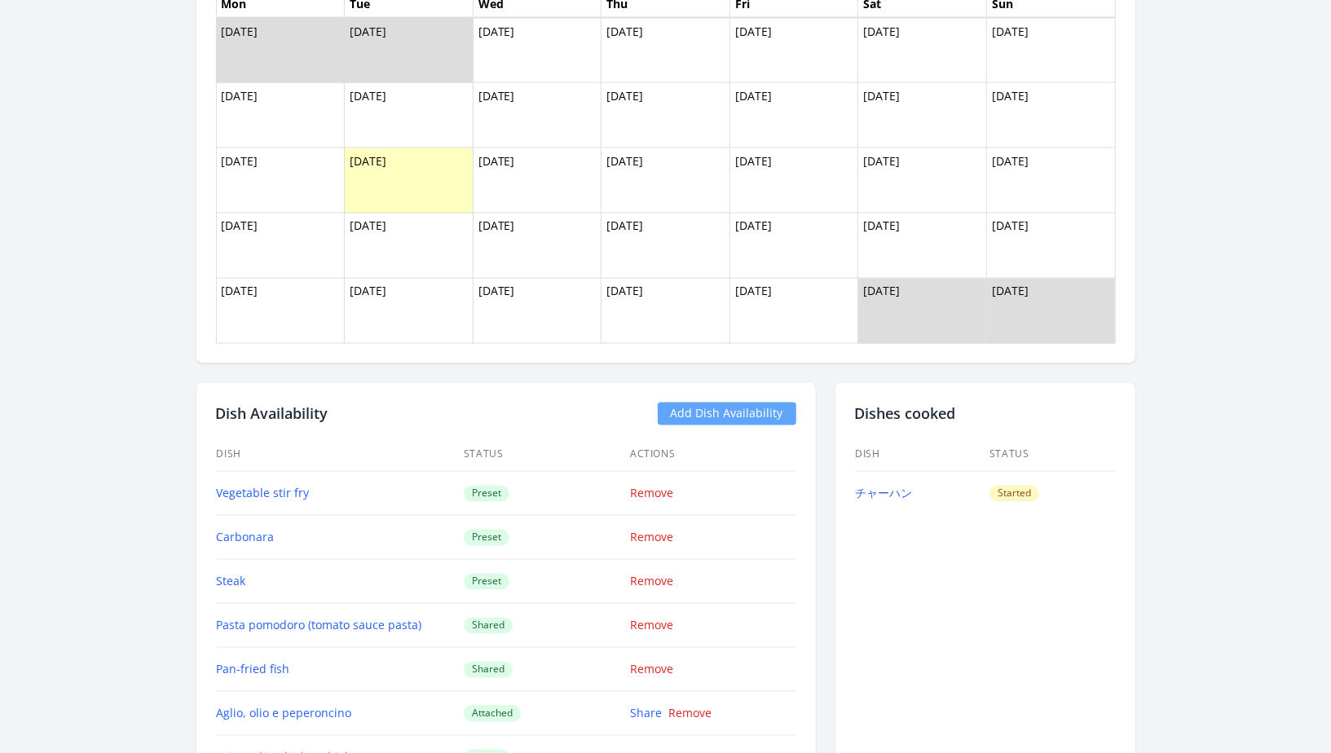
scroll to position [1559, 0]
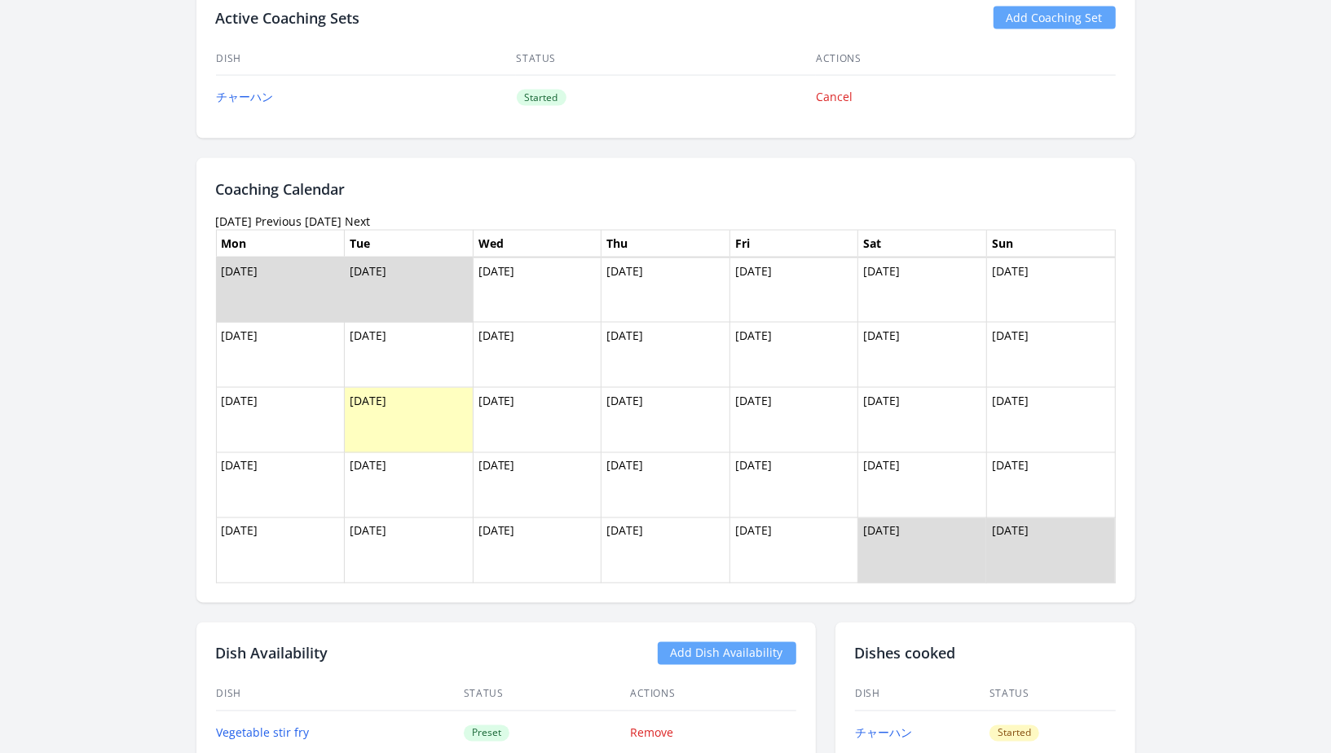
click at [302, 214] on link "Previous" at bounding box center [279, 221] width 46 height 15
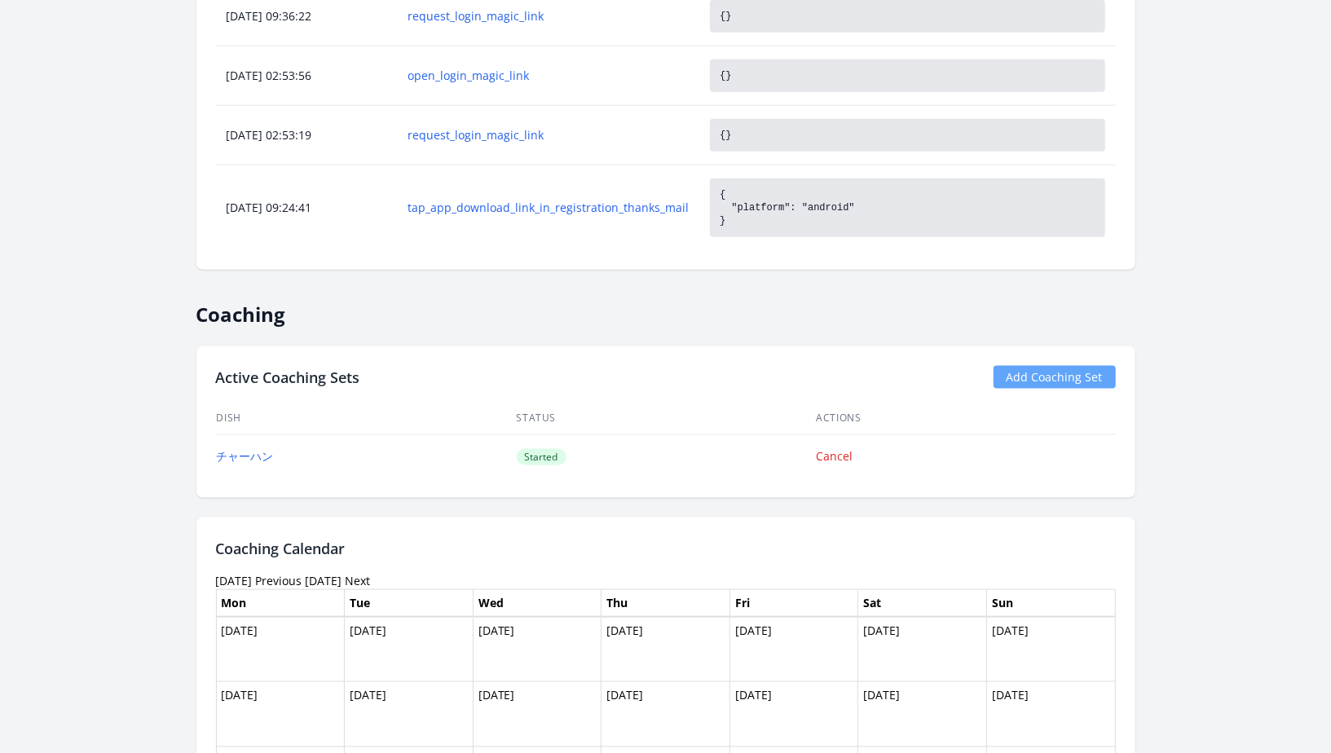
scroll to position [1192, 0]
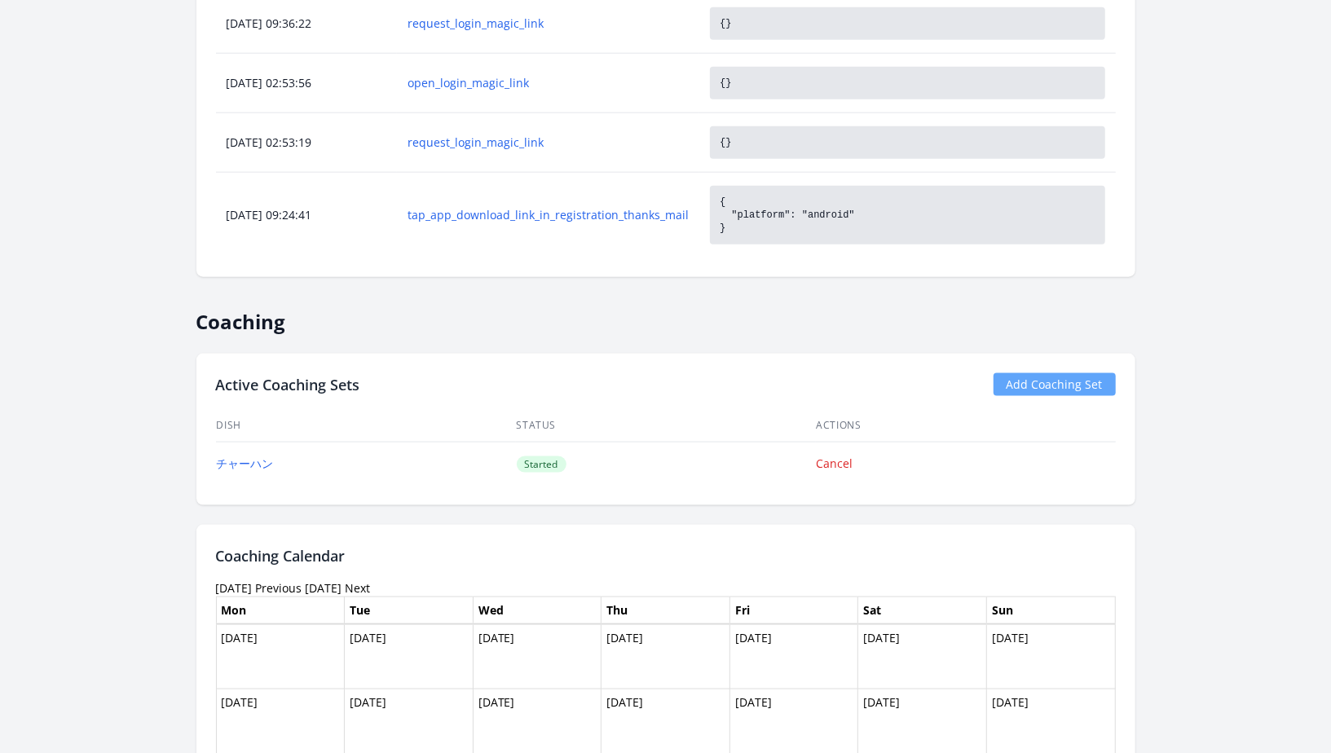
click at [1024, 383] on link "Add Coaching Set" at bounding box center [1054, 384] width 122 height 23
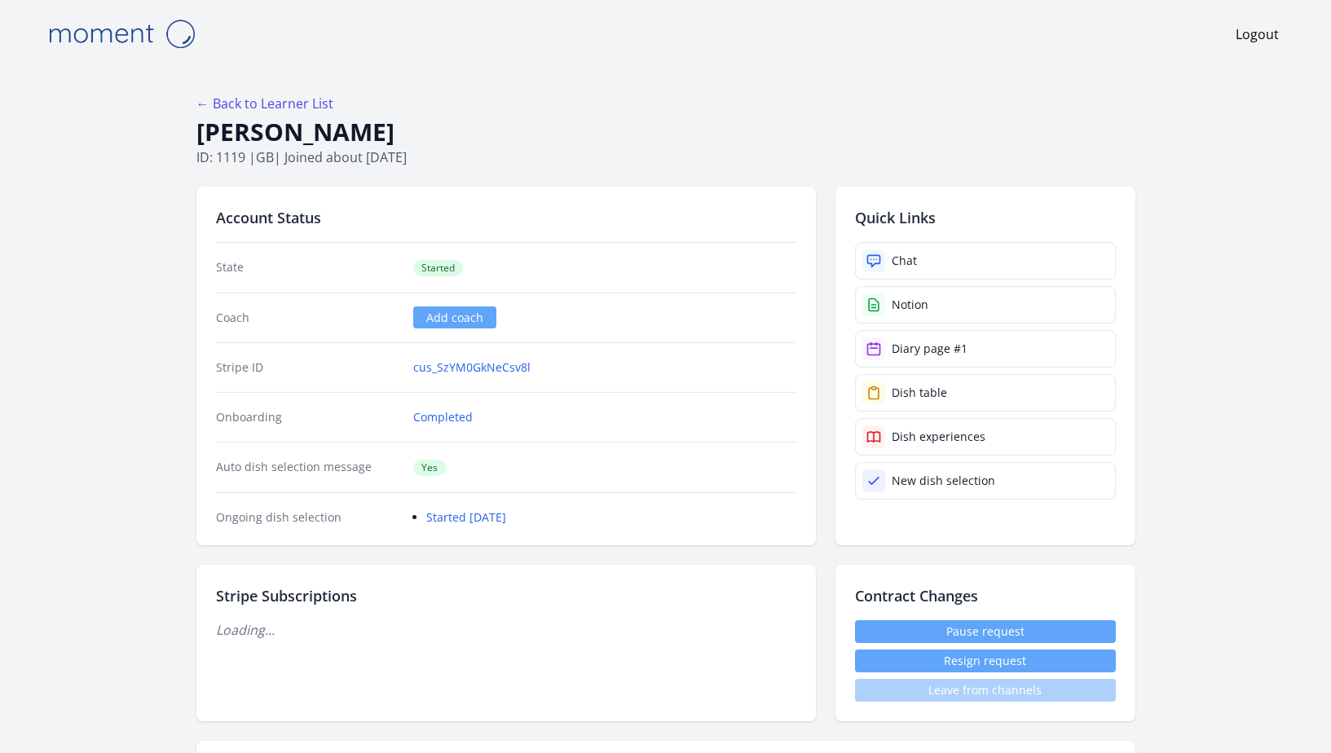
scroll to position [1192, 0]
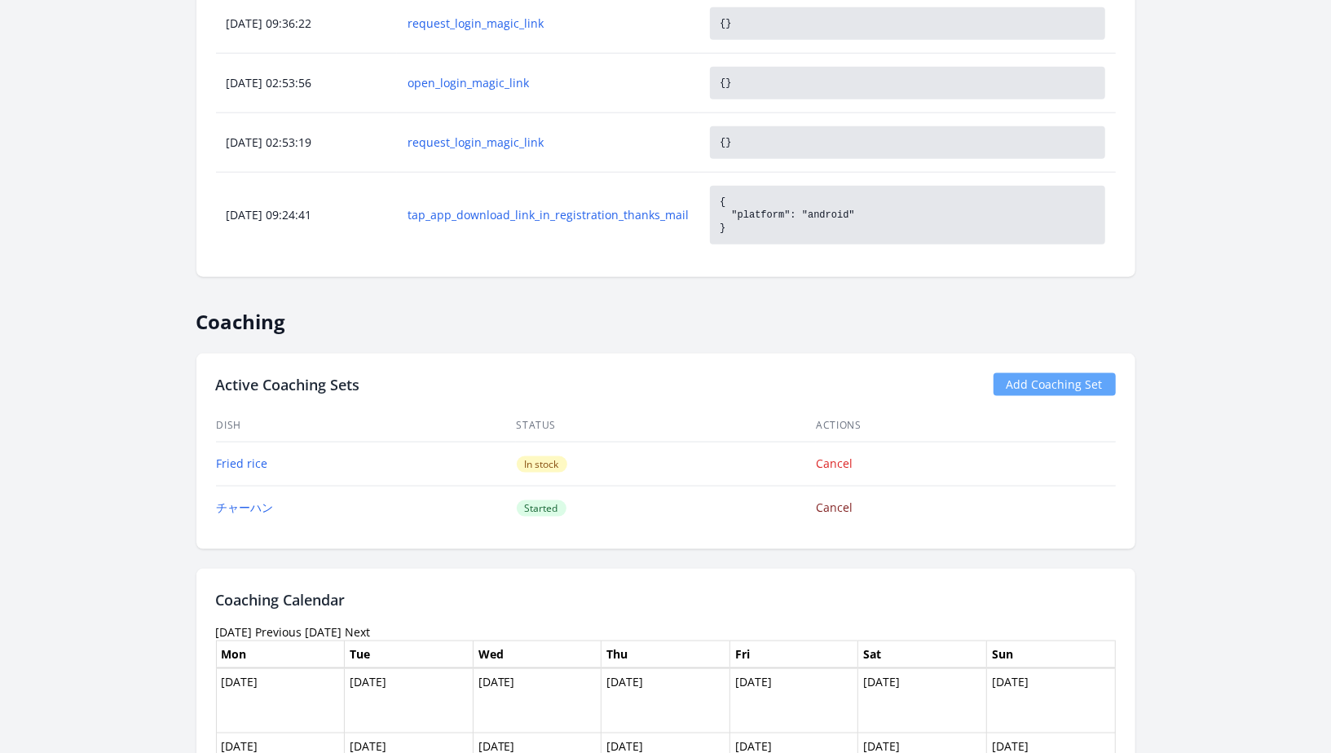
click at [839, 506] on link "Cancel" at bounding box center [835, 507] width 37 height 15
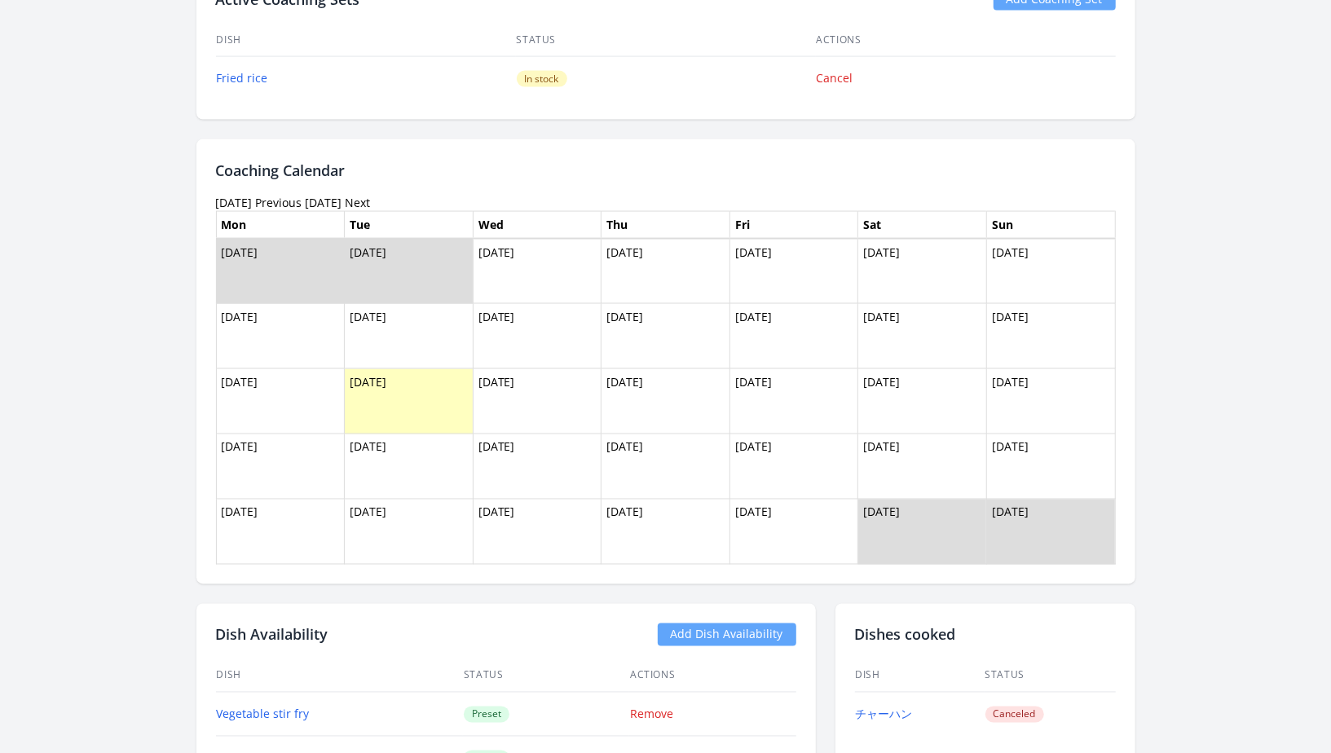
scroll to position [1332, 0]
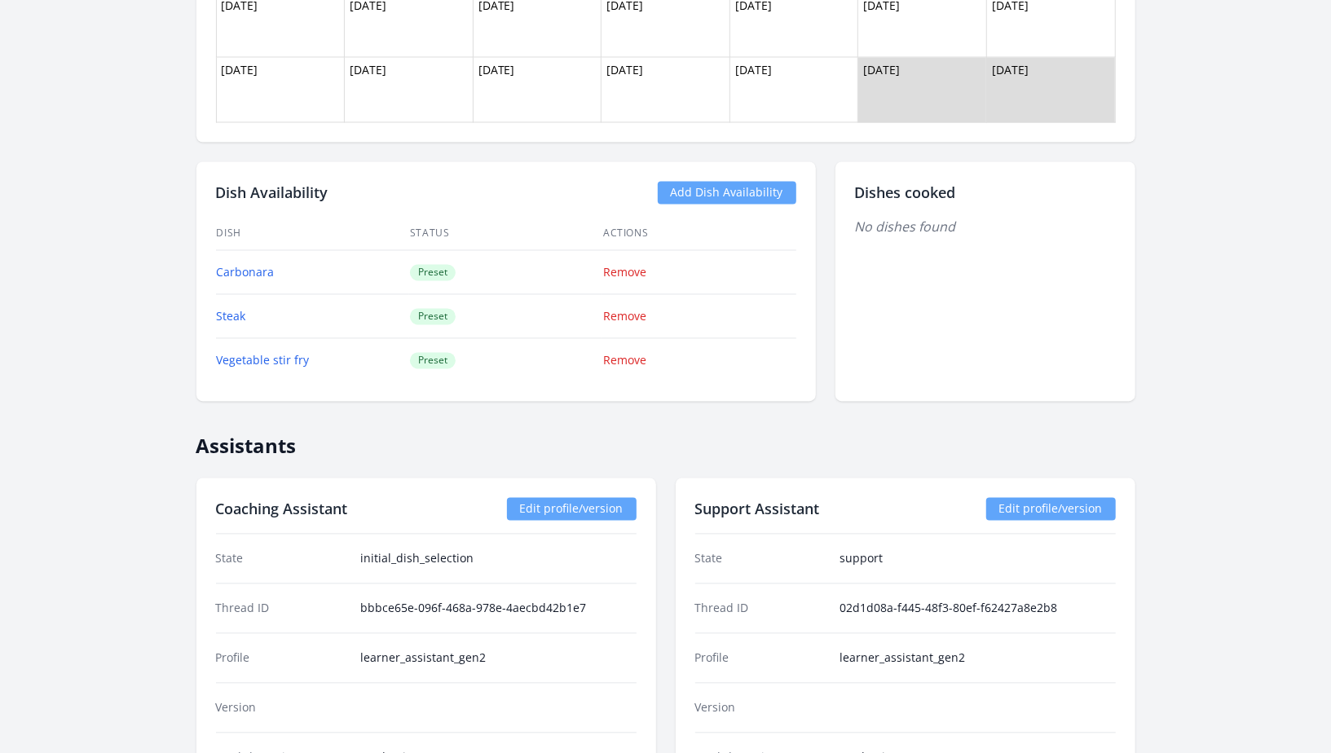
scroll to position [2046, 0]
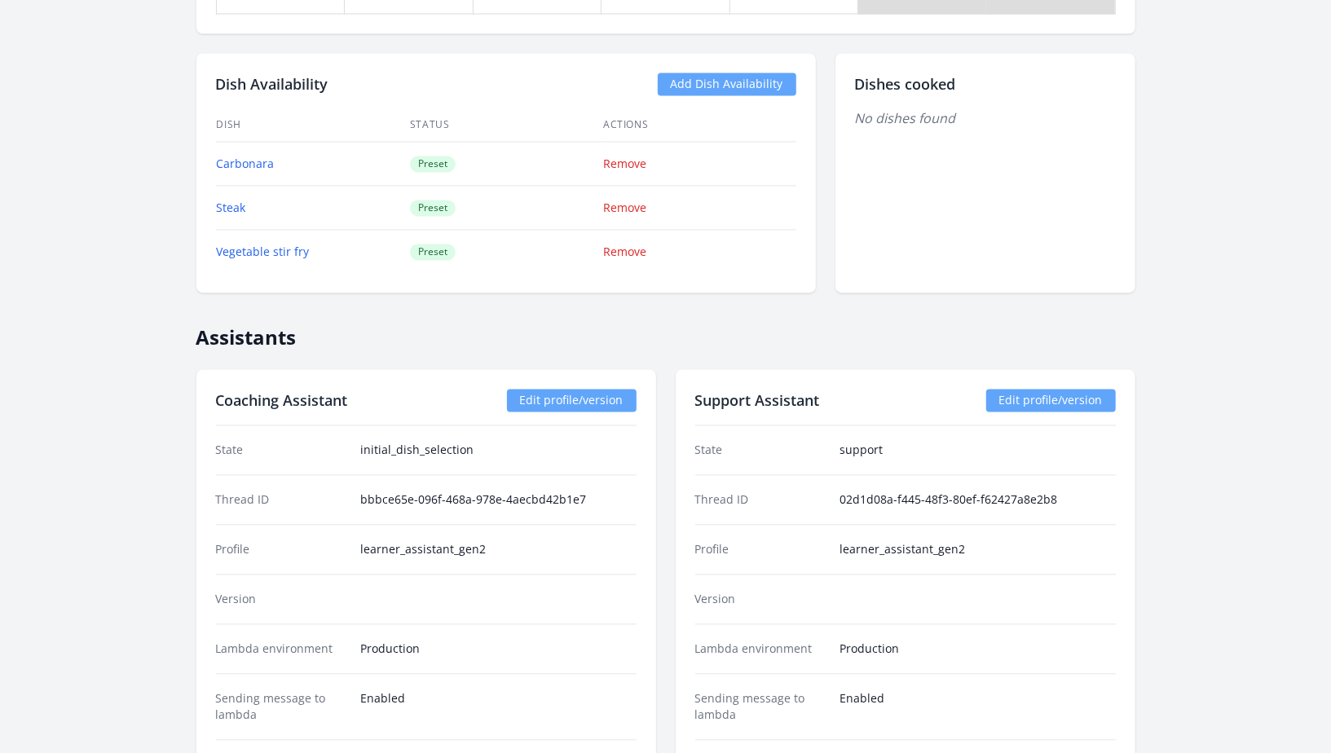
click at [697, 87] on link "Add Dish Availability" at bounding box center [727, 84] width 139 height 23
click at [719, 73] on link "Add Dish Availability" at bounding box center [727, 84] width 139 height 23
click at [698, 76] on link "Add Dish Availability" at bounding box center [727, 84] width 139 height 23
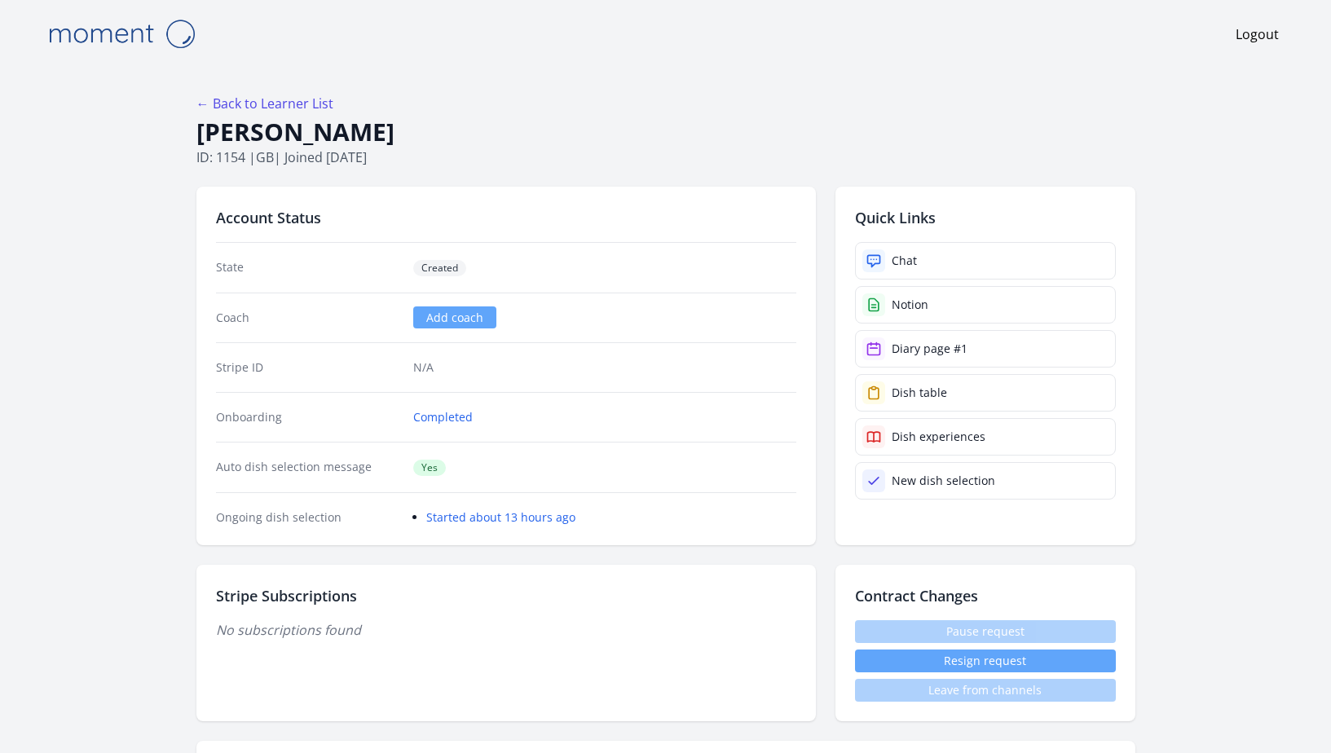
scroll to position [2046, 0]
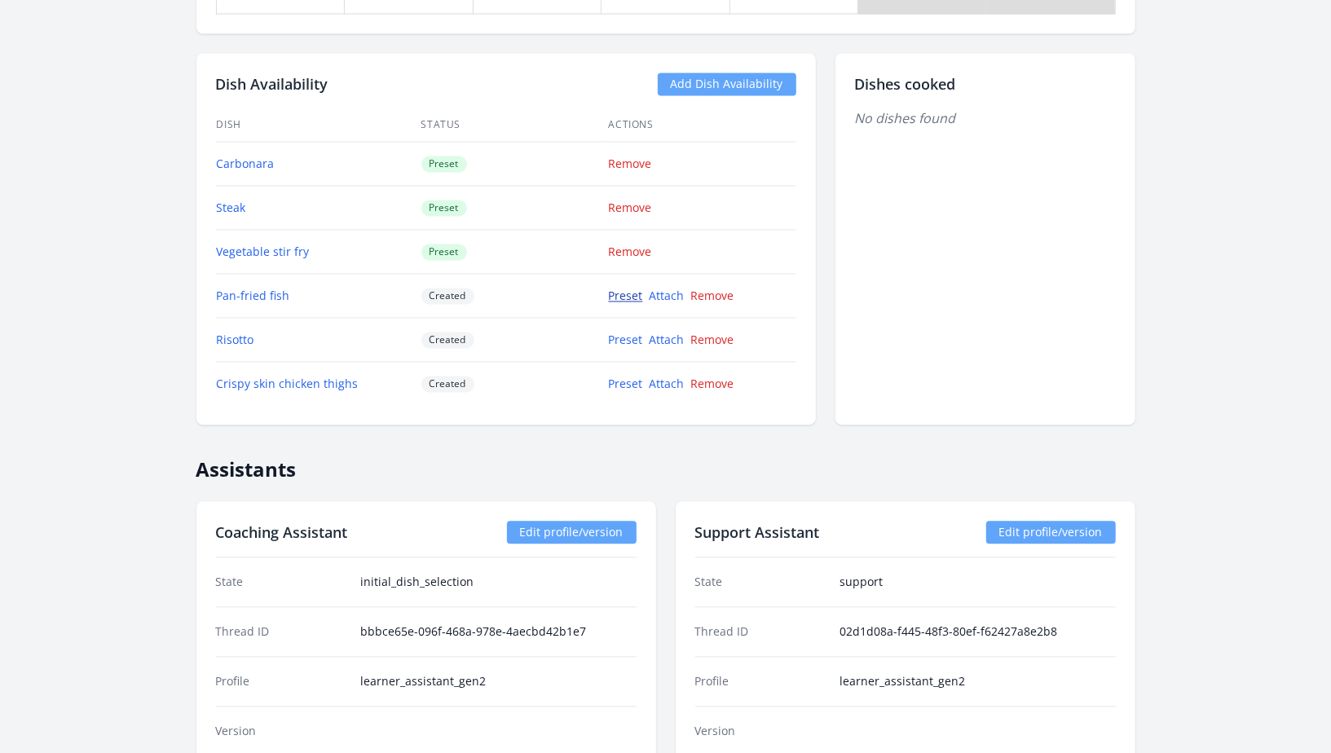
click at [618, 290] on link "Preset" at bounding box center [626, 295] width 34 height 15
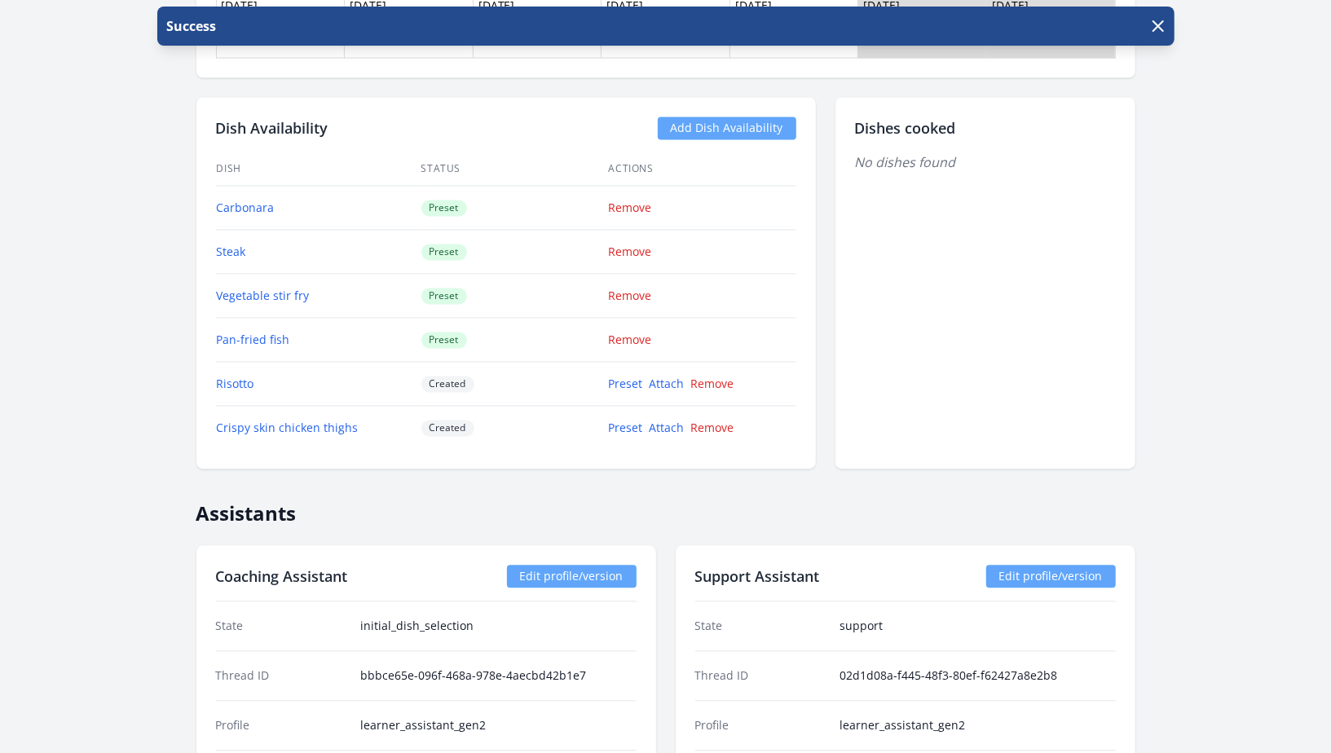
scroll to position [2010, 0]
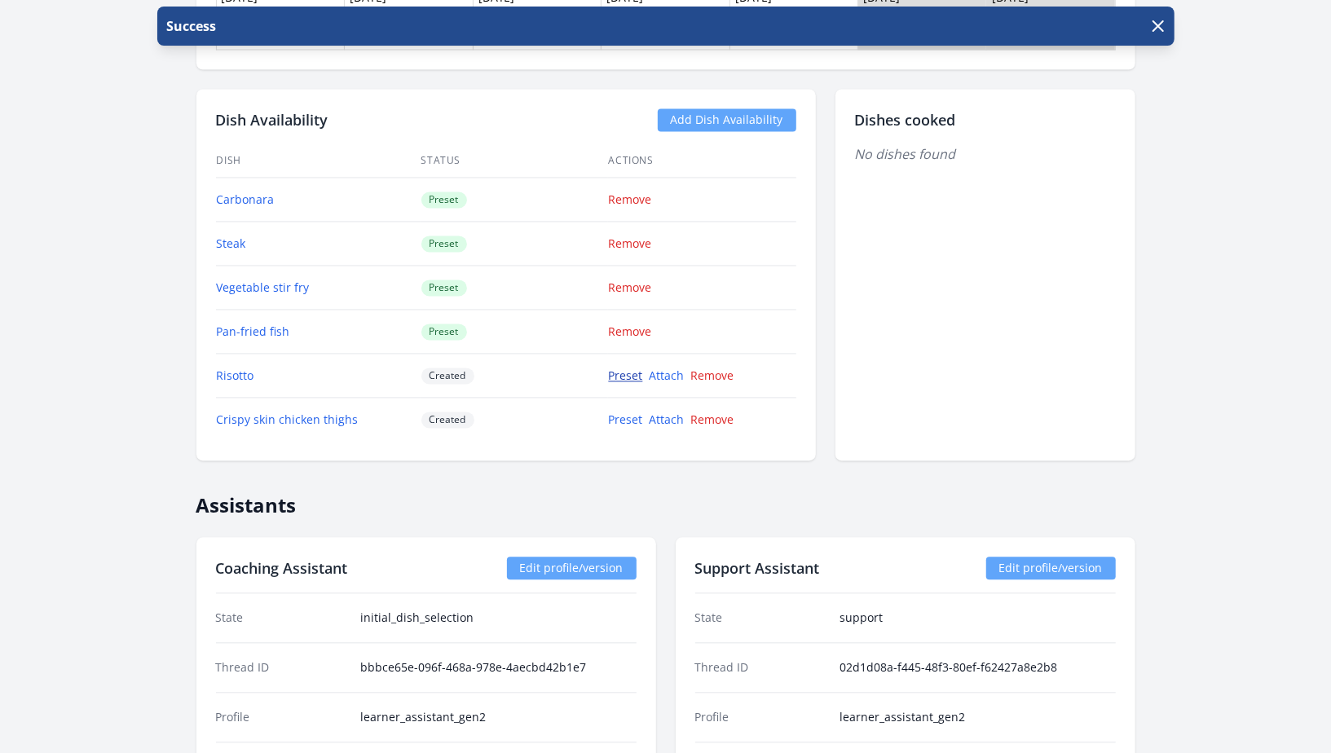
click at [623, 368] on link "Preset" at bounding box center [626, 375] width 34 height 15
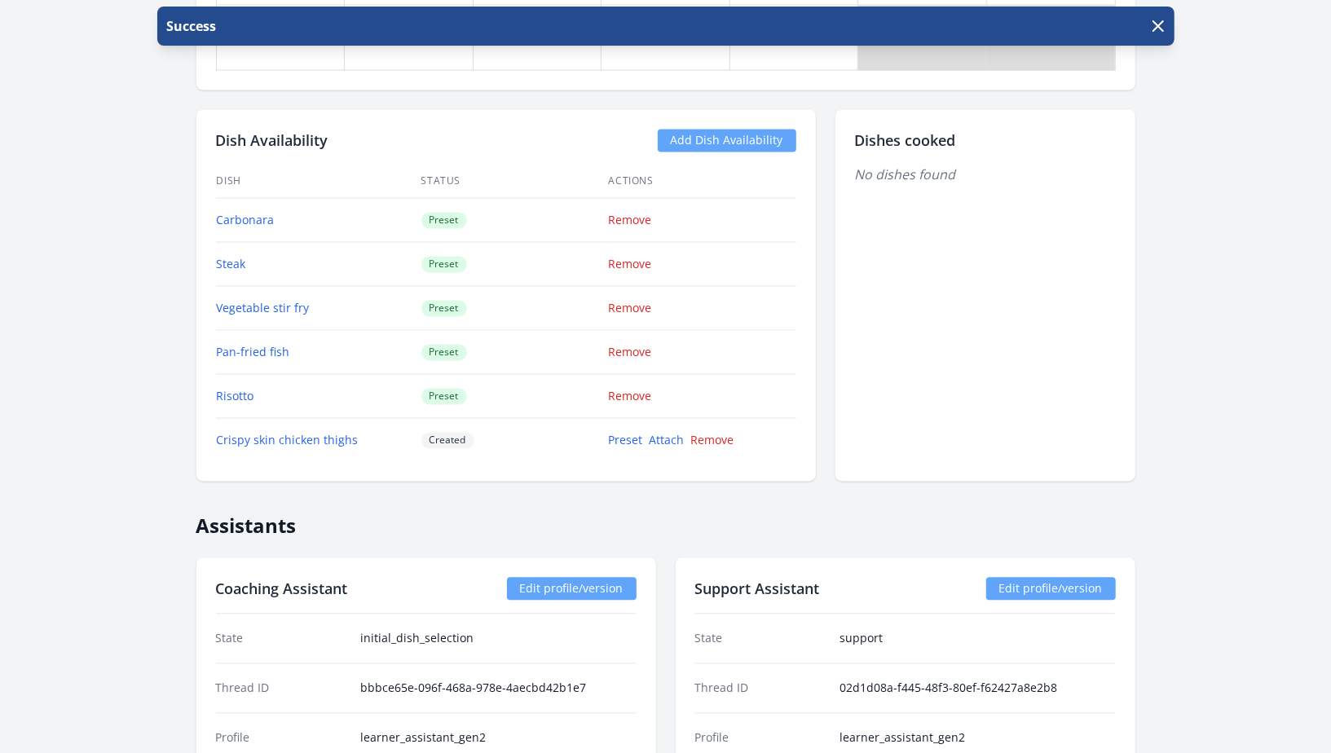
scroll to position [1990, 0]
click at [614, 436] on link "Preset" at bounding box center [626, 438] width 34 height 15
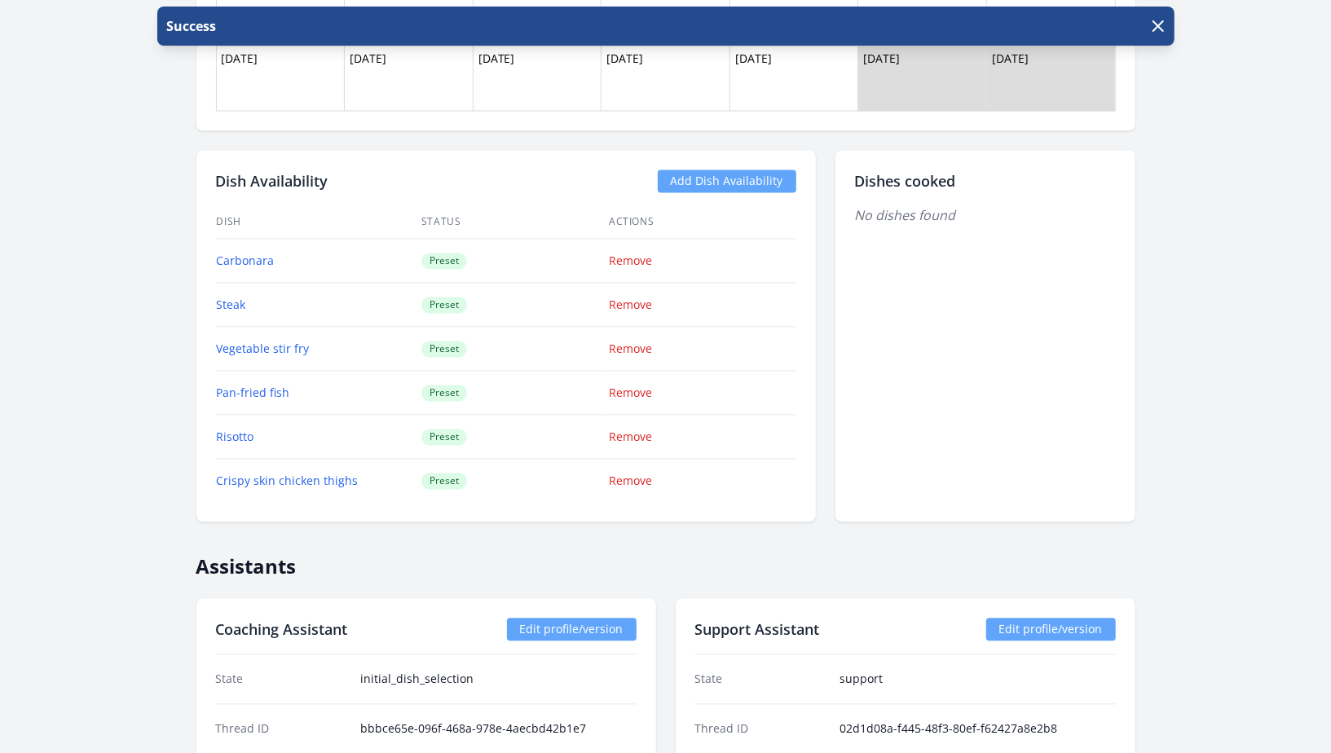
scroll to position [1962, 0]
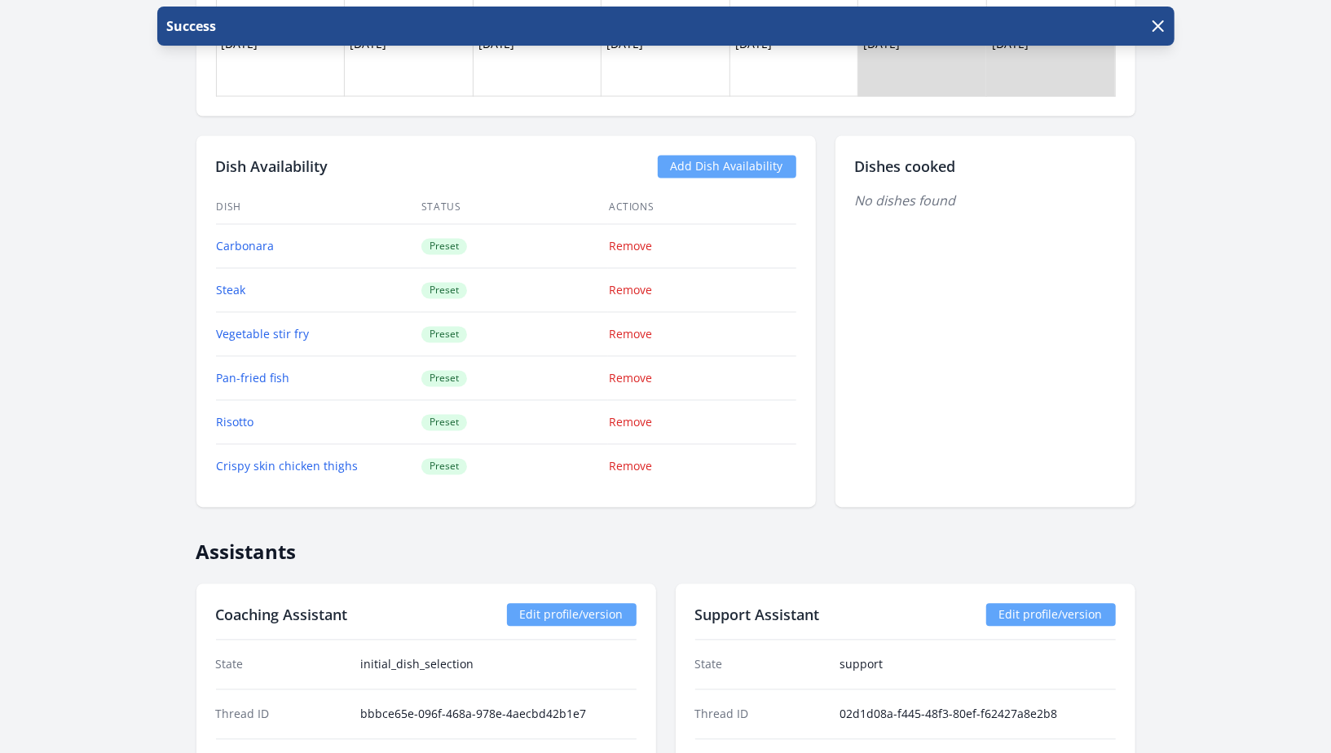
click at [724, 156] on link "Add Dish Availability" at bounding box center [727, 167] width 139 height 23
click at [702, 161] on link "Add Dish Availability" at bounding box center [727, 167] width 139 height 23
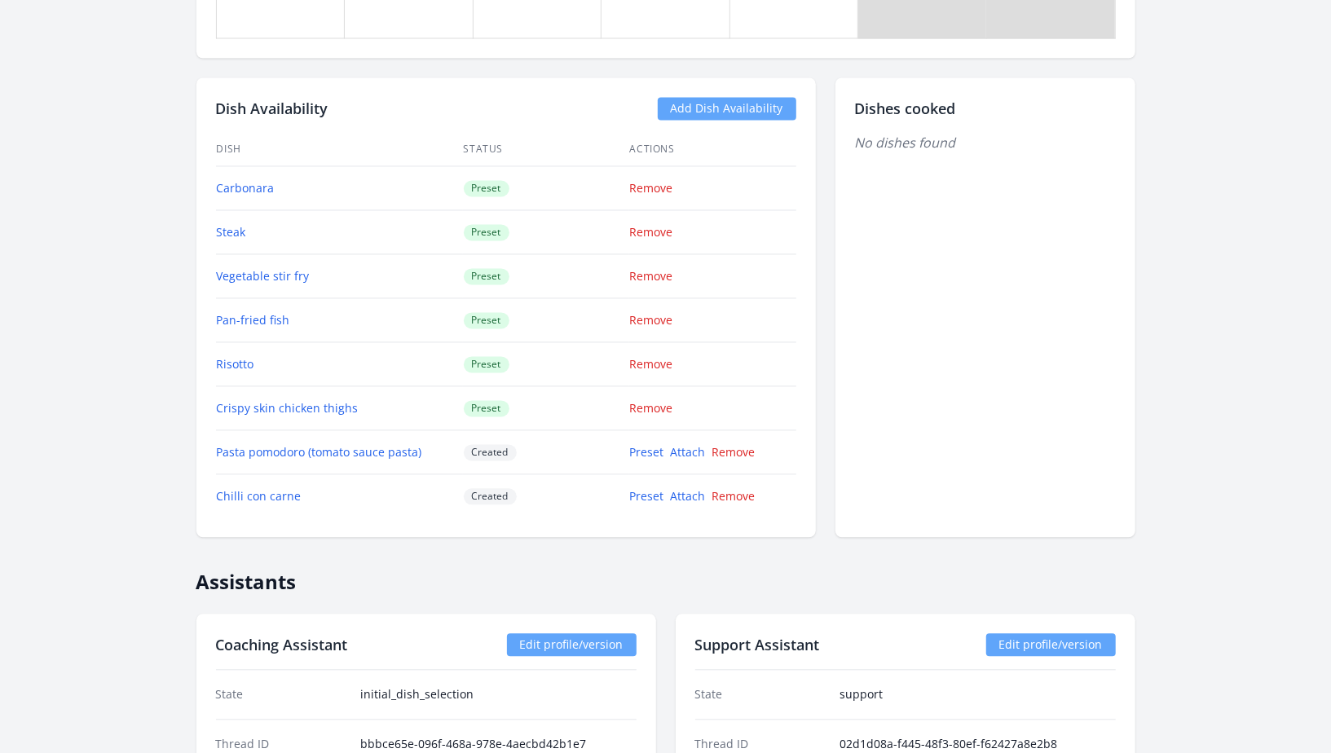
scroll to position [2019, 0]
click at [645, 446] on link "Preset" at bounding box center [647, 453] width 34 height 15
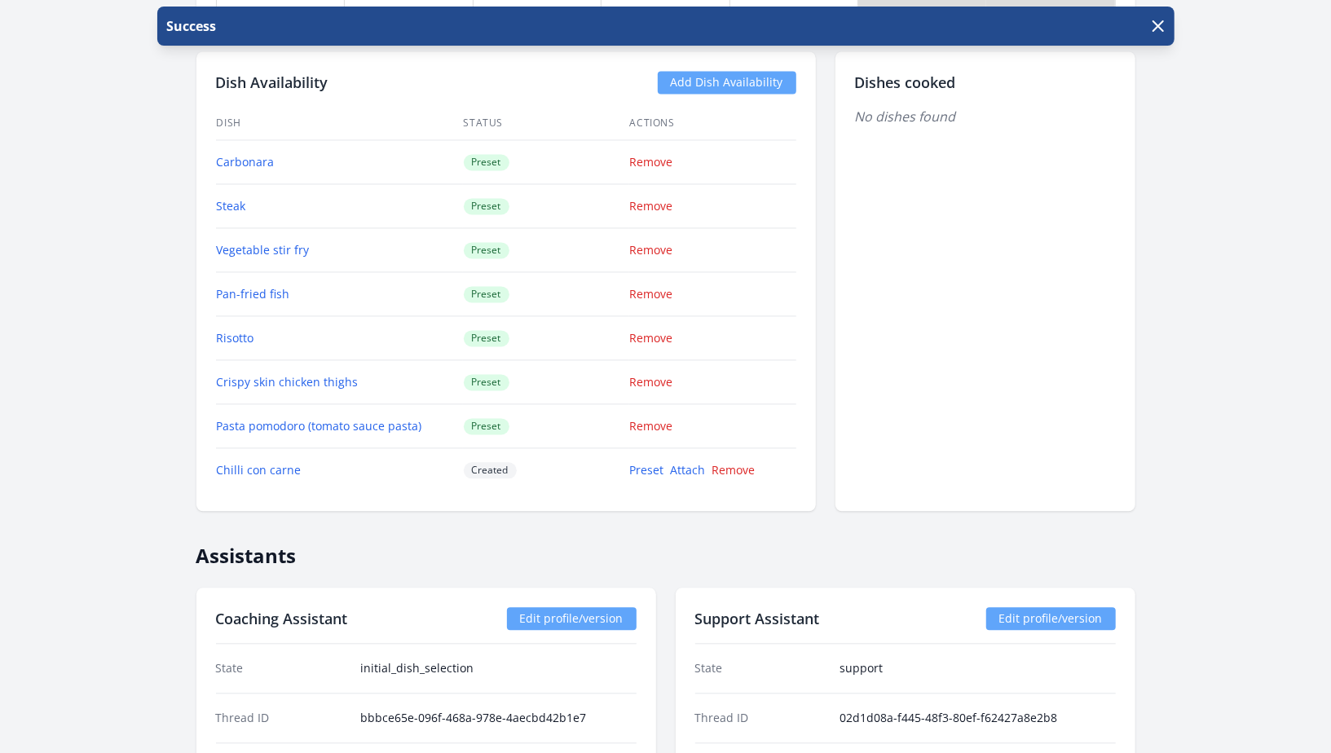
scroll to position [2060, 0]
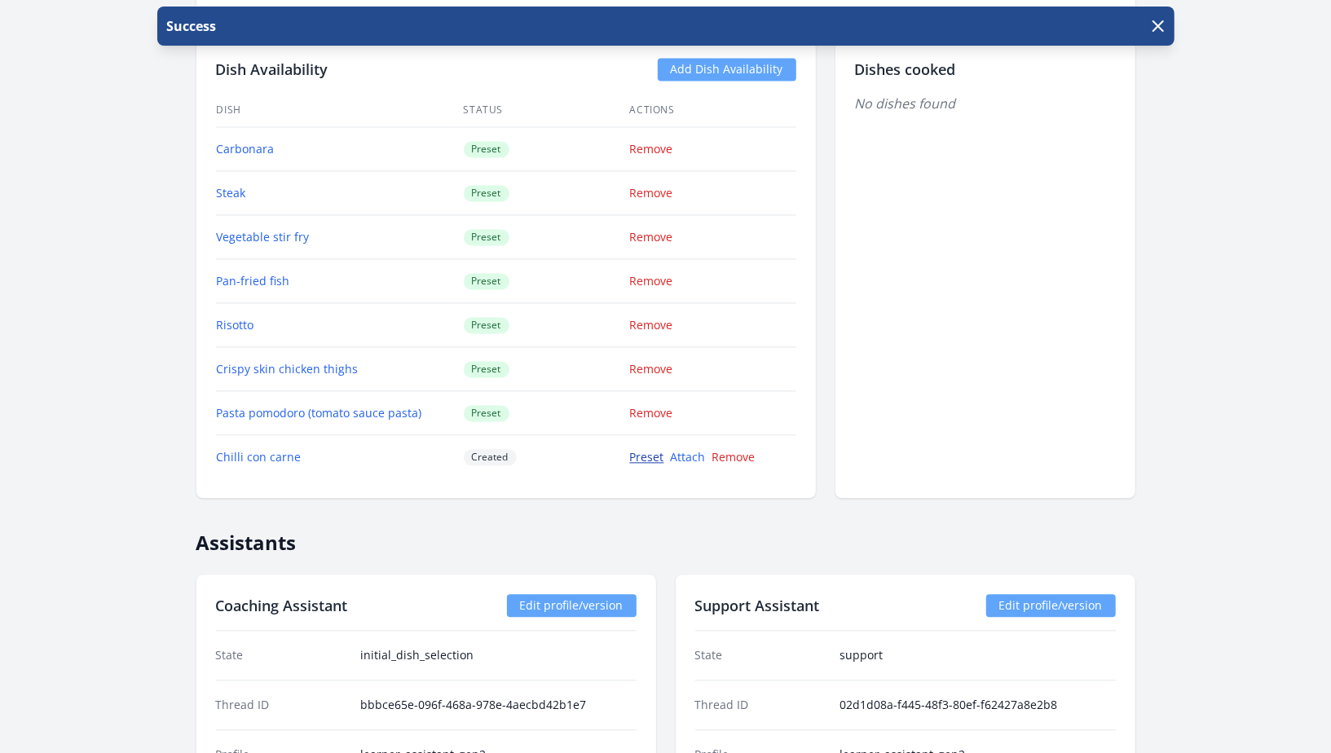
click at [648, 449] on link "Preset" at bounding box center [647, 456] width 34 height 15
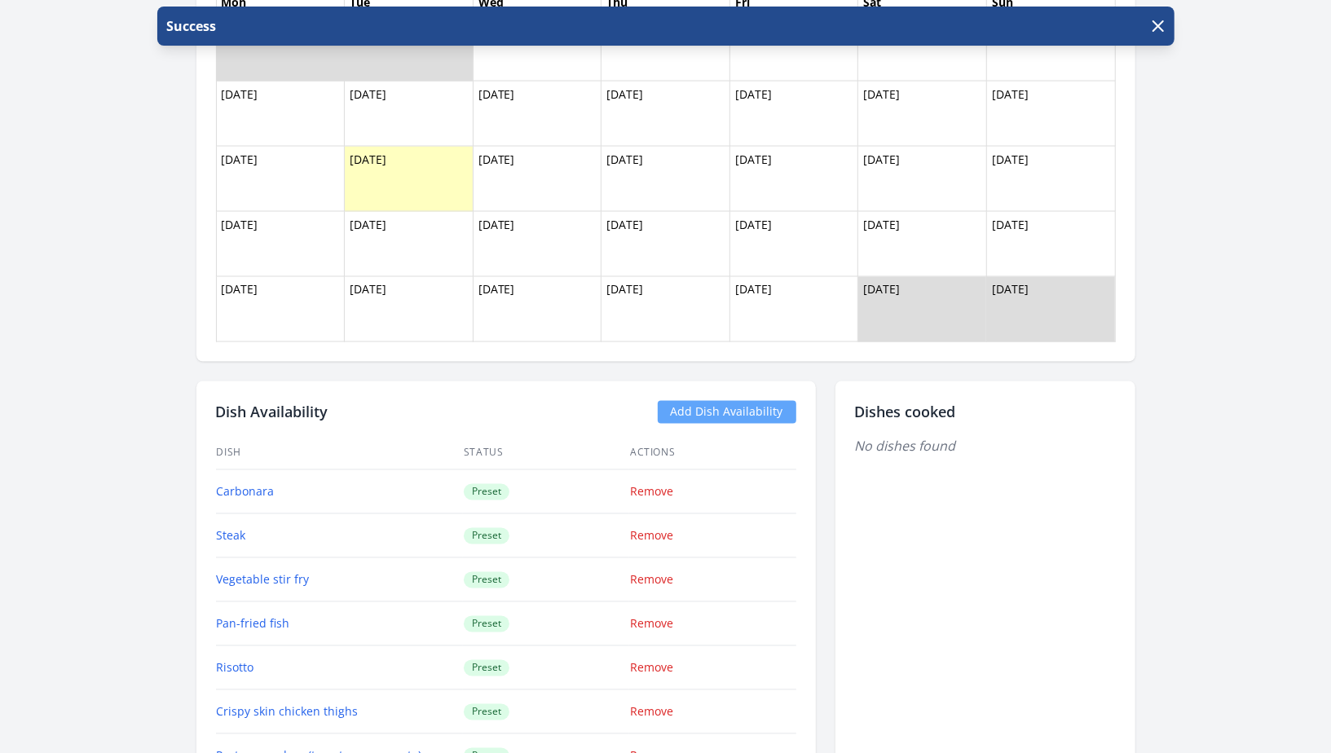
scroll to position [1716, 0]
click at [687, 412] on link "Add Dish Availability" at bounding box center [727, 413] width 139 height 23
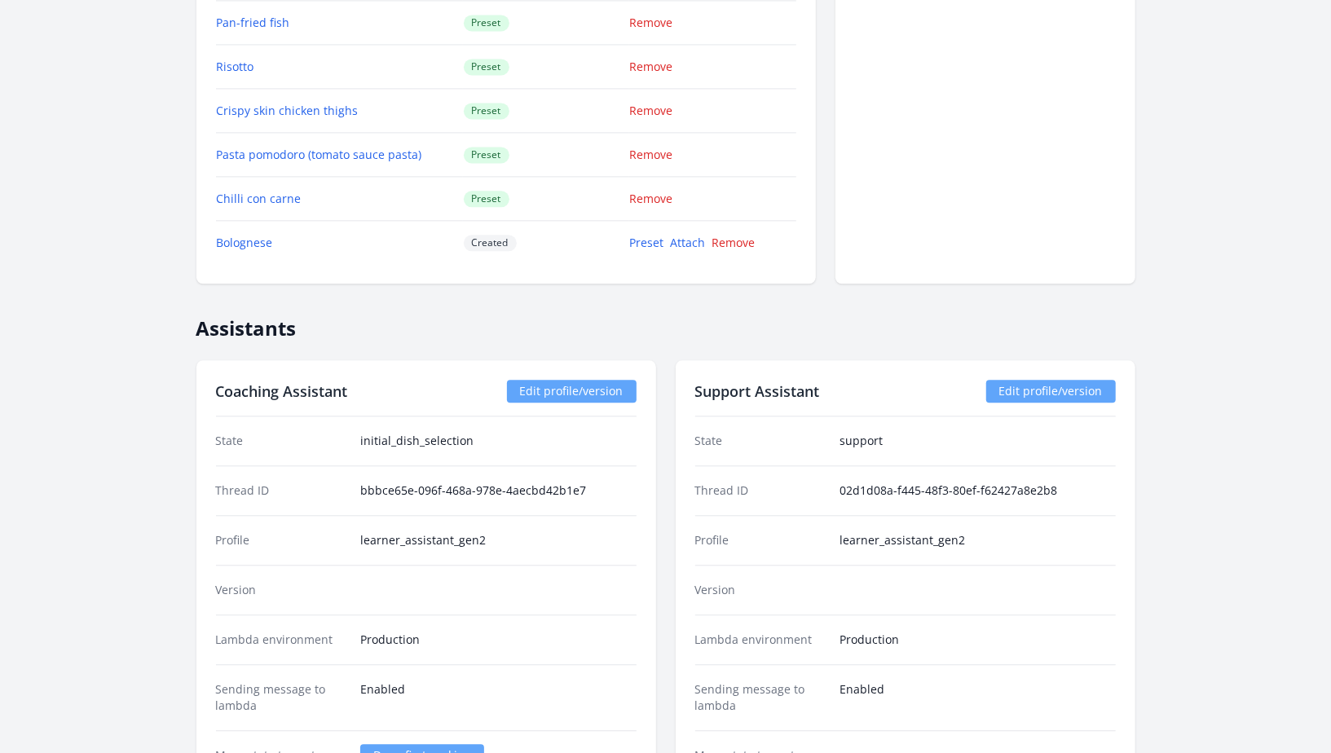
scroll to position [2323, 0]
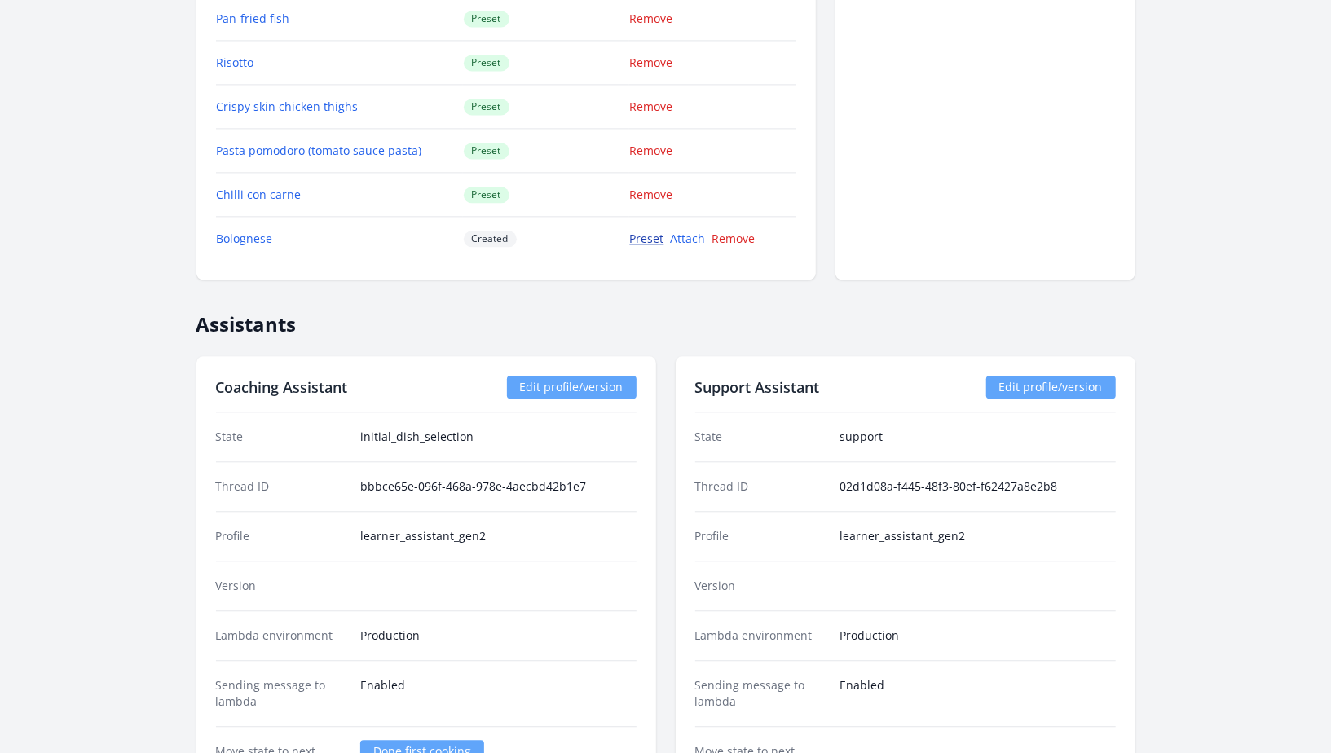
click at [649, 231] on link "Preset" at bounding box center [647, 238] width 34 height 15
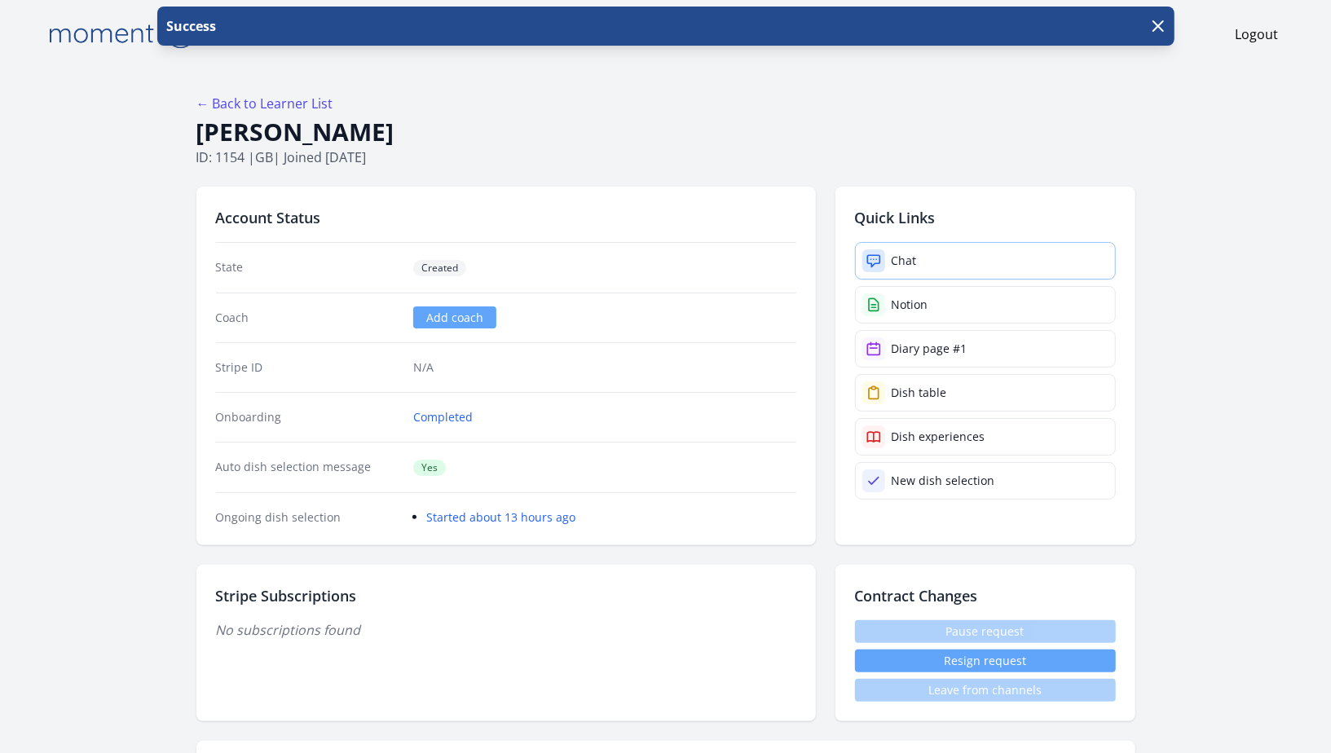
click at [932, 258] on link "Chat" at bounding box center [985, 260] width 261 height 37
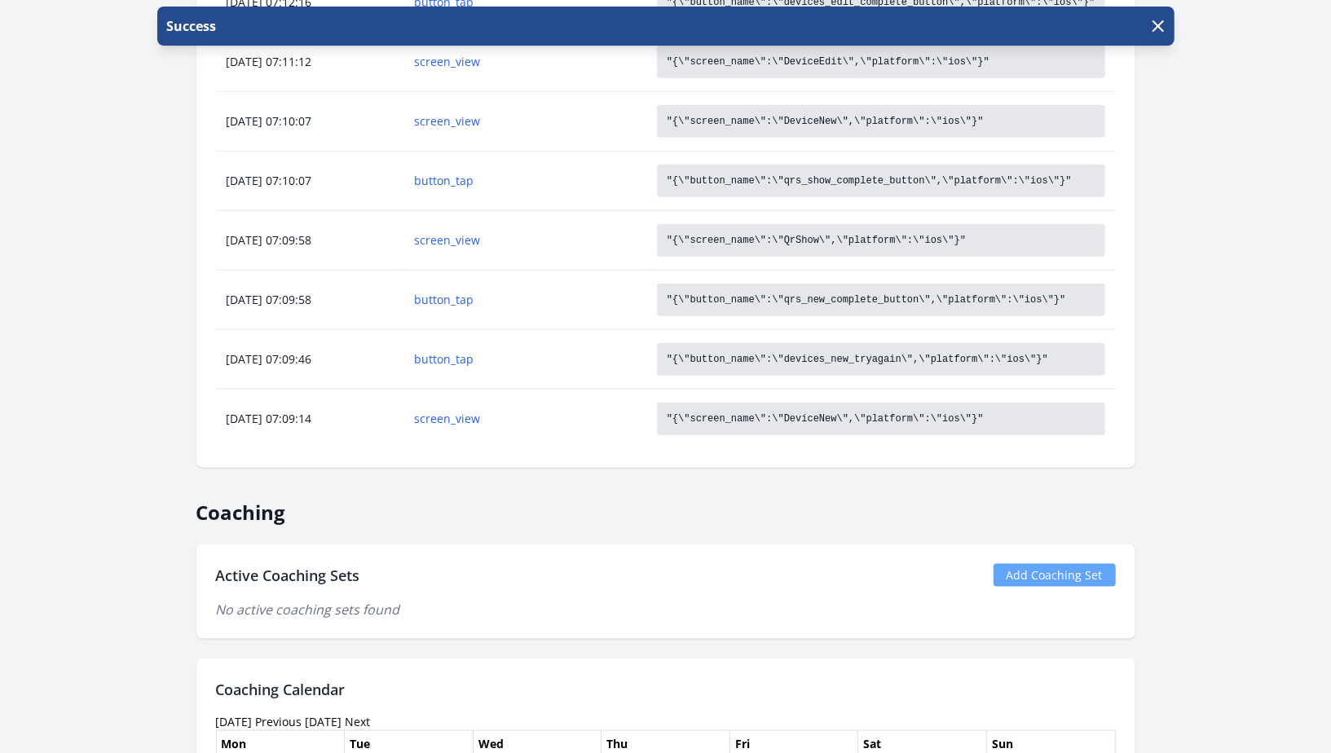
scroll to position [958, 0]
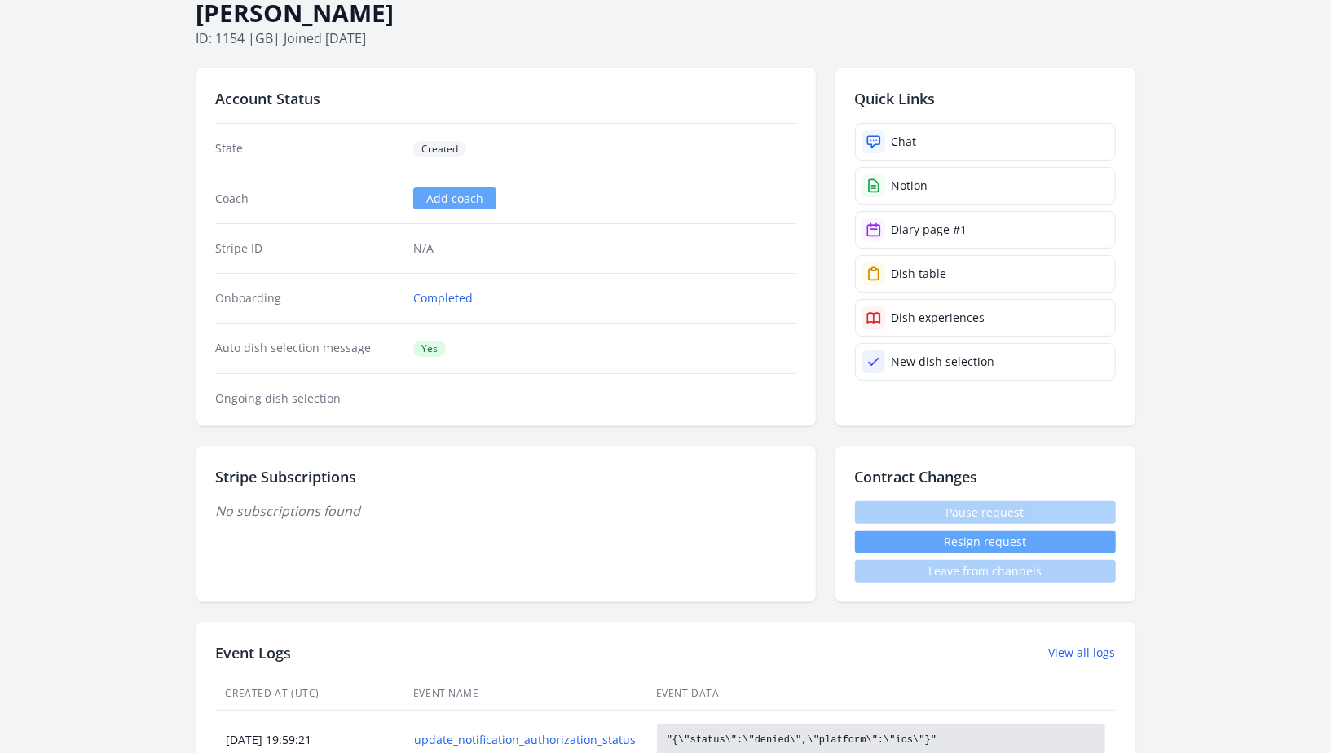
scroll to position [61, 0]
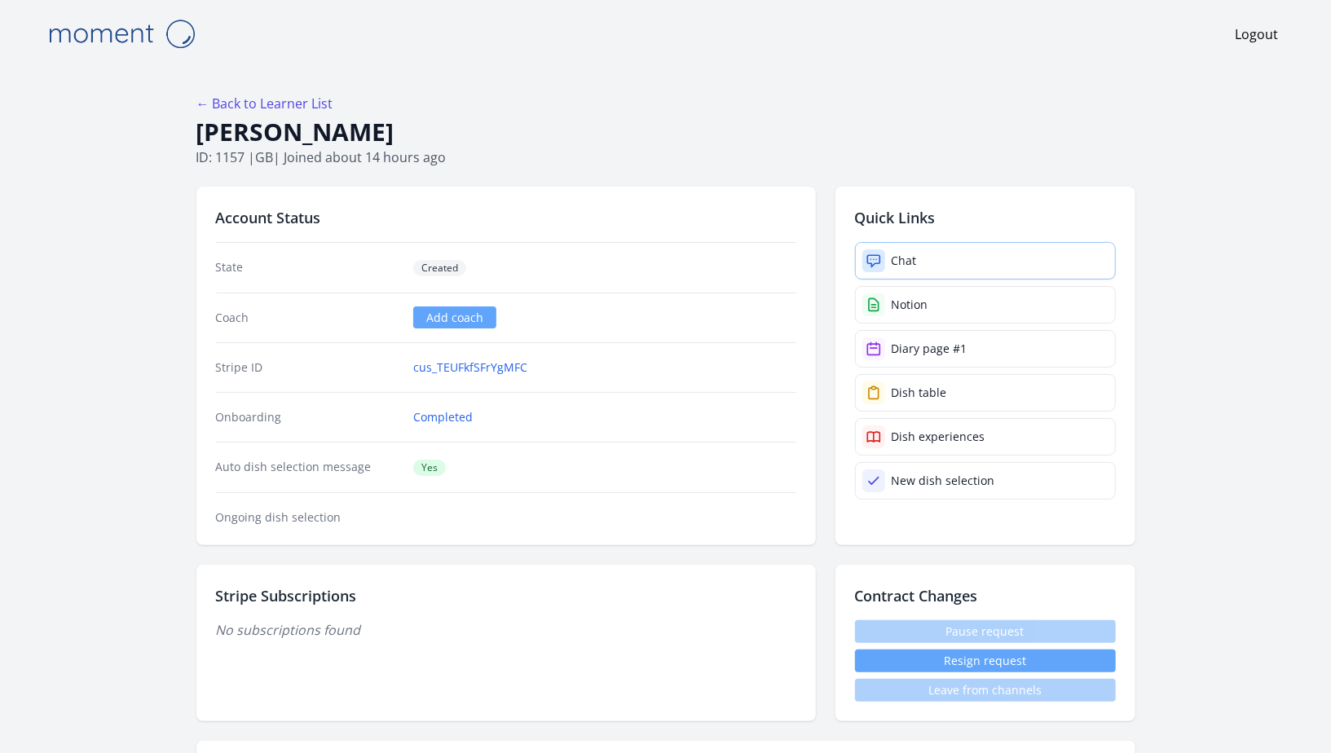
click at [902, 250] on link "Chat" at bounding box center [985, 260] width 261 height 37
